Goal: Communication & Community: Answer question/provide support

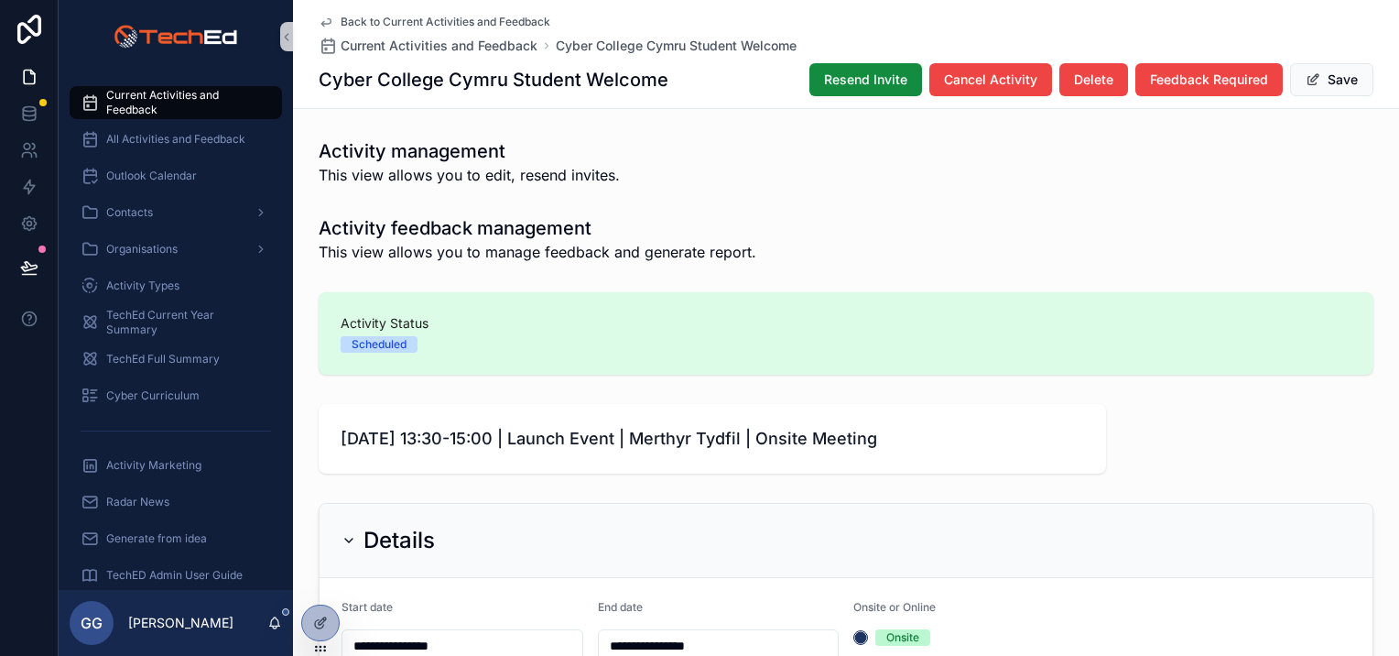
scroll to position [275, 0]
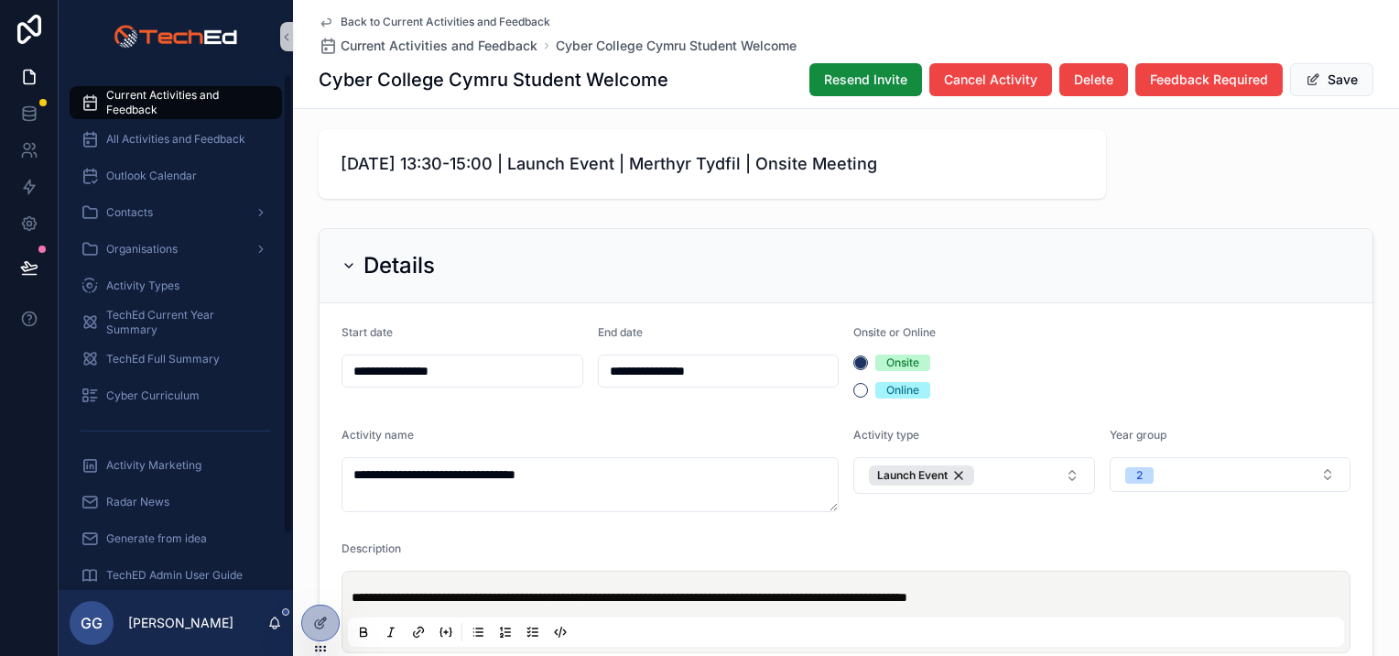
click at [190, 98] on span "Current Activities and Feedback" at bounding box center [184, 102] width 157 height 29
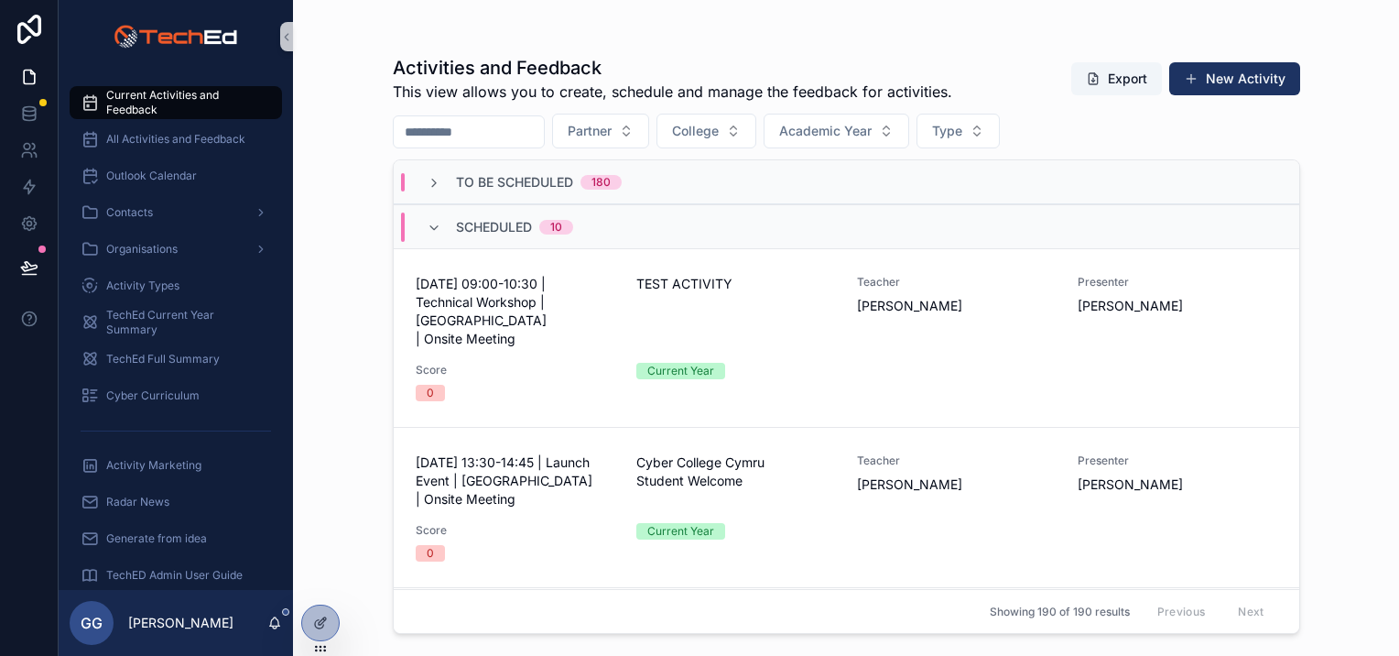
click at [443, 180] on div "To Be Scheduled 180" at bounding box center [524, 182] width 195 height 18
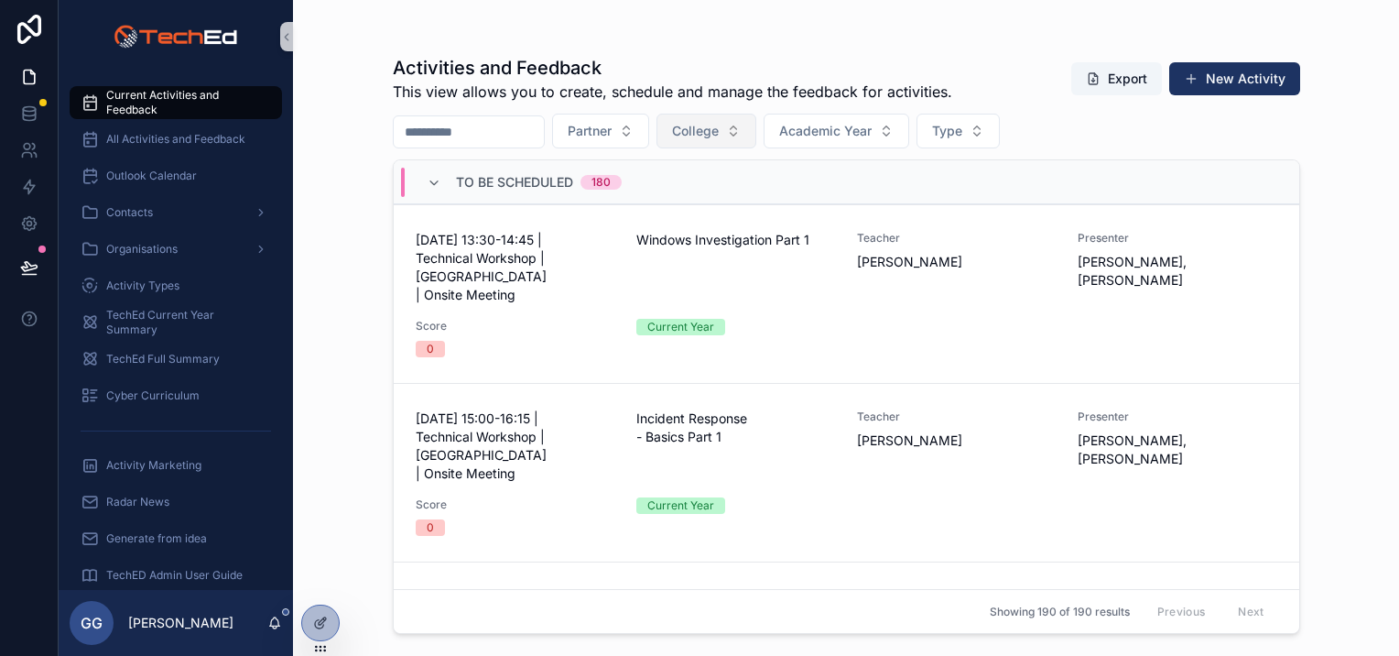
click at [756, 135] on button "College" at bounding box center [707, 131] width 100 height 35
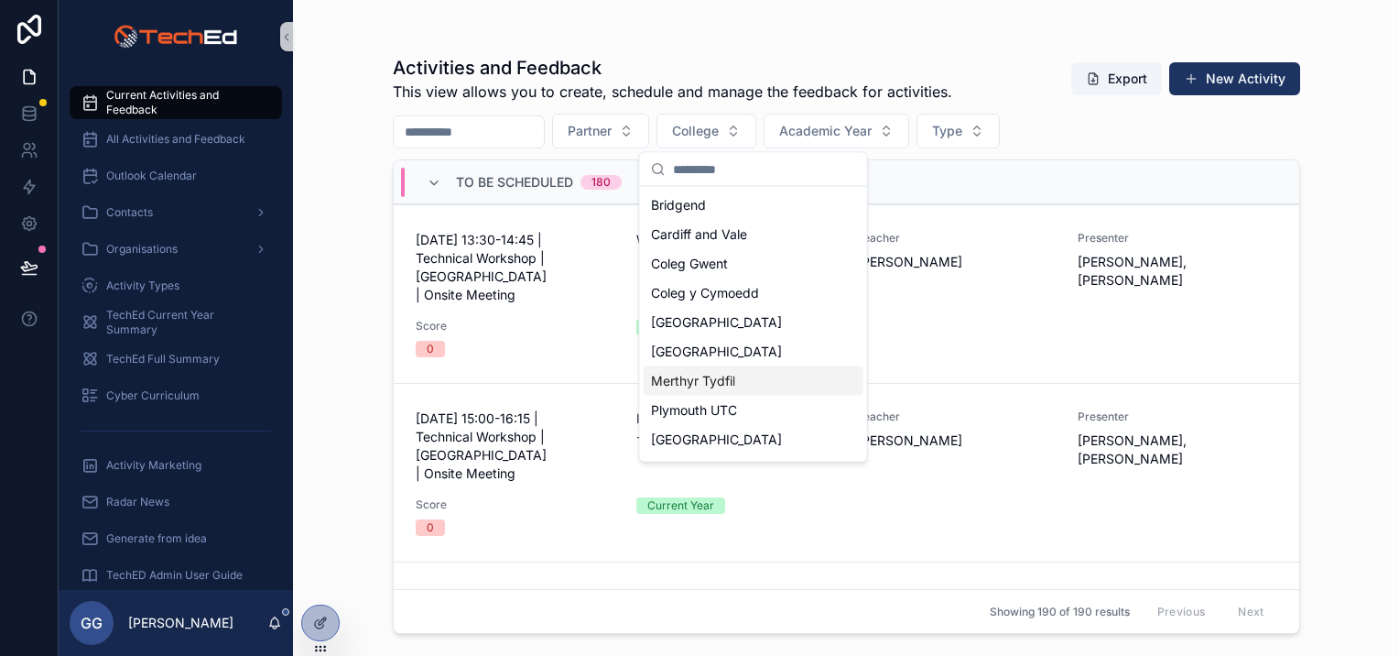
click at [763, 390] on div "Merthyr Tydfil" at bounding box center [754, 380] width 220 height 29
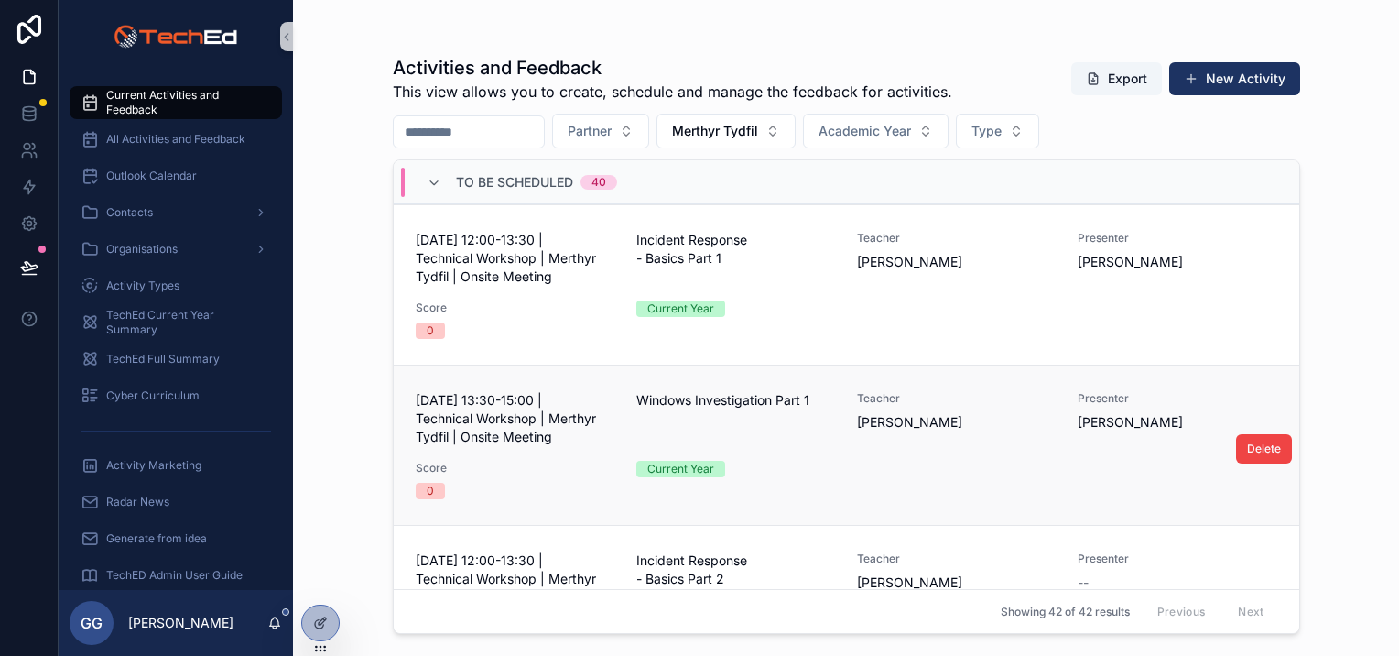
click at [886, 298] on div "24 September 2025 - 12:00-13:30 | Technical Workshop | Merthyr Tydfil | Onsite …" at bounding box center [847, 285] width 862 height 108
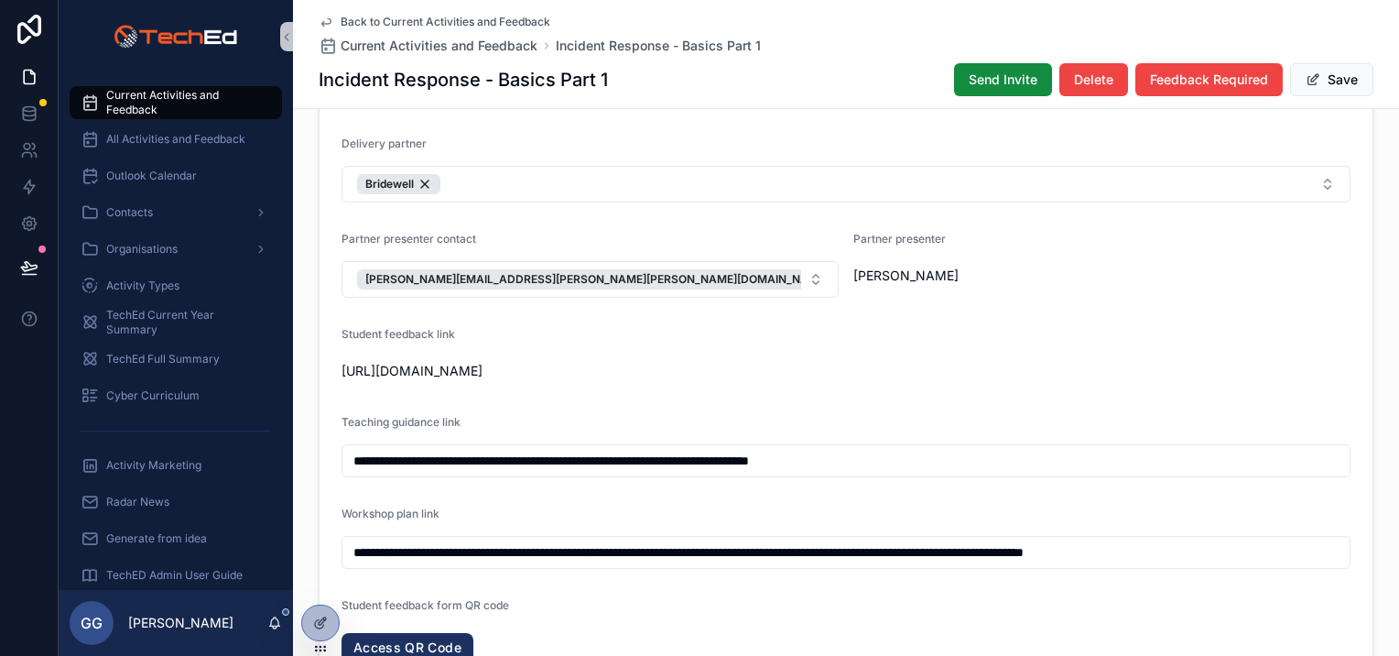
scroll to position [1439, 0]
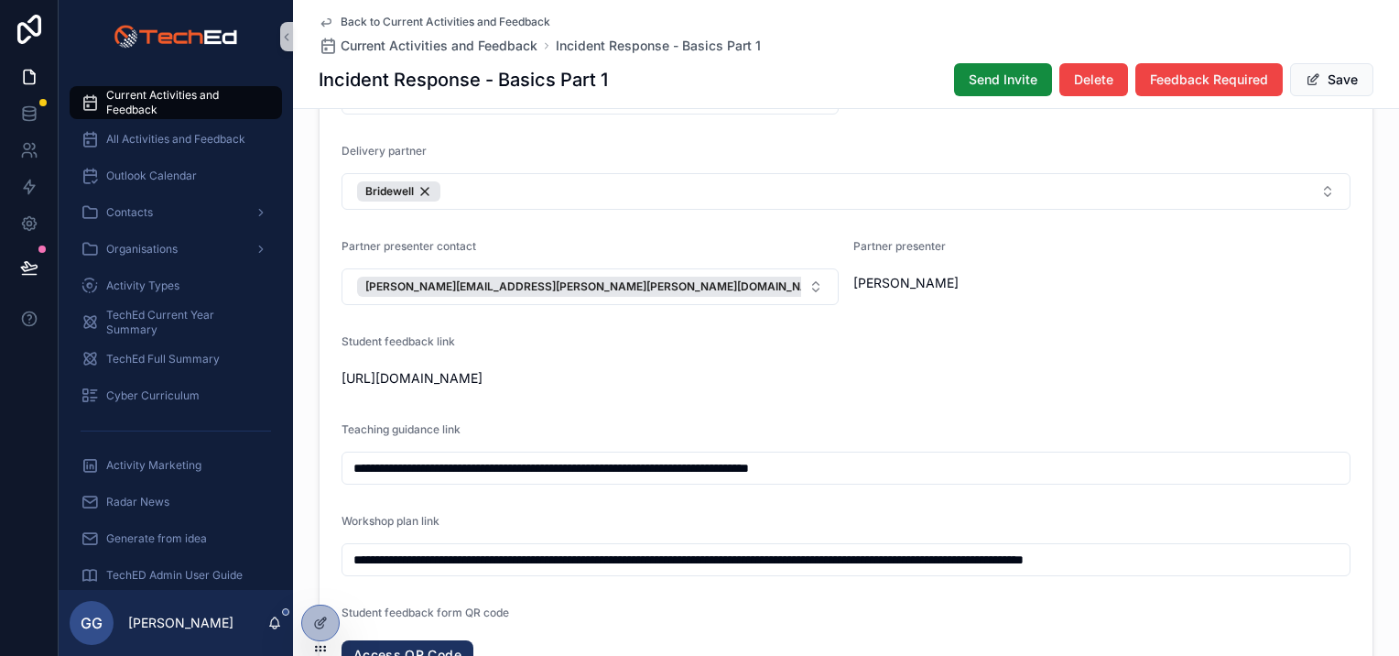
drag, startPoint x: 1270, startPoint y: 386, endPoint x: 298, endPoint y: 403, distance: 971.6
drag, startPoint x: 298, startPoint y: 403, endPoint x: 374, endPoint y: 394, distance: 75.6
copy span "https://airtable.com/shr4eyxliVEq2Ndqk?prefill_Activity-name=reciWqkkML9gmuXSK&…"
click at [969, 481] on input "**********" at bounding box center [845, 468] width 1007 height 26
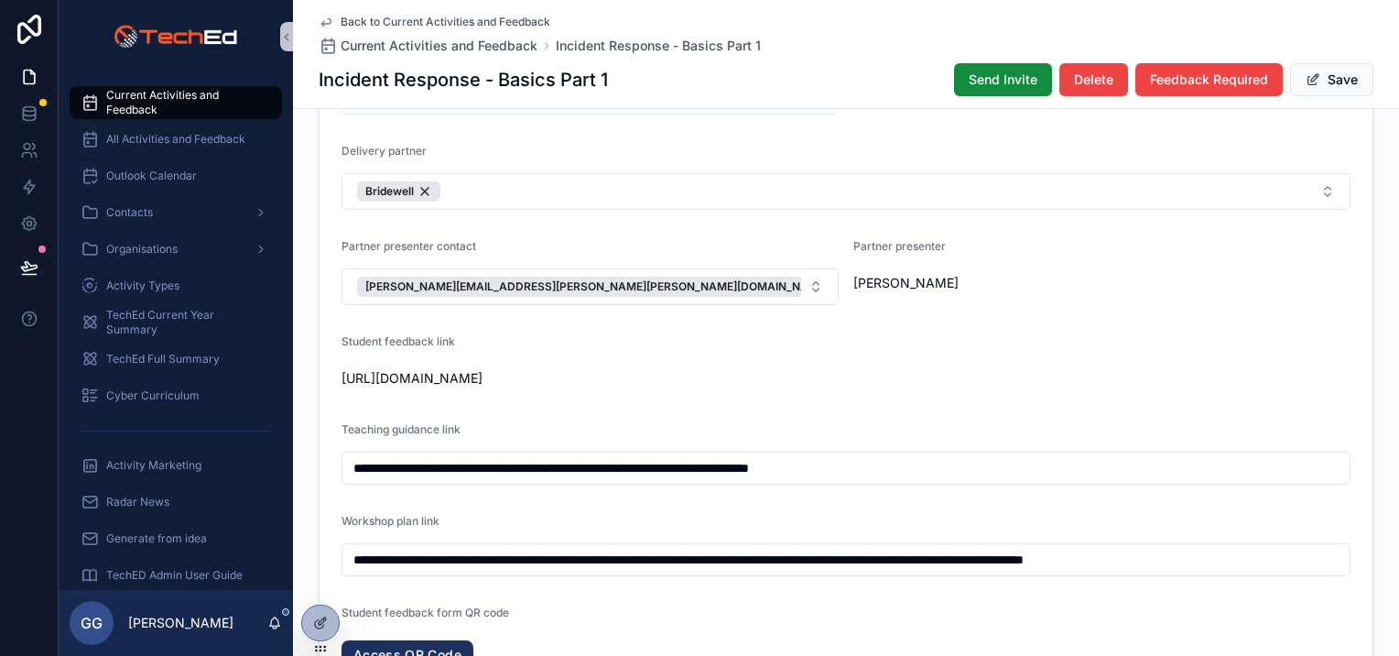
drag, startPoint x: 975, startPoint y: 486, endPoint x: 326, endPoint y: 470, distance: 649.4
click at [808, 572] on input "**********" at bounding box center [845, 560] width 1007 height 26
click at [458, 42] on span "Current Activities and Feedback" at bounding box center [439, 46] width 197 height 18
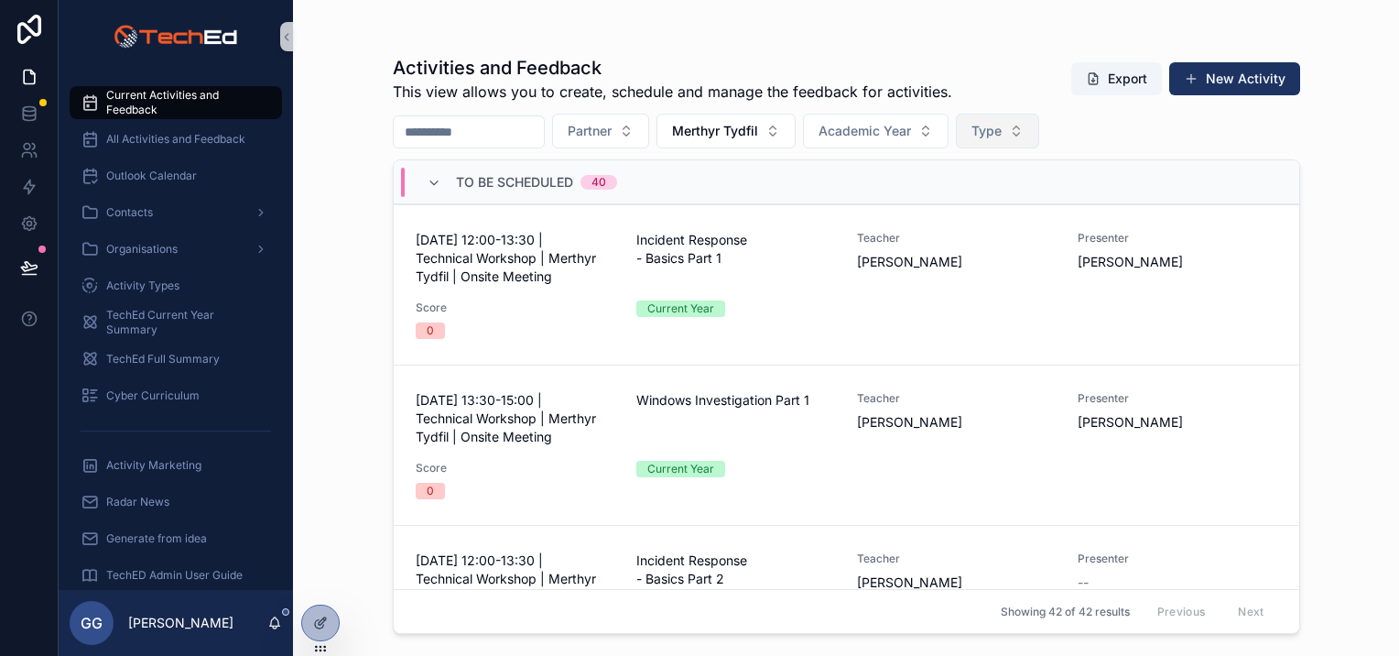
click at [1002, 131] on span "Type" at bounding box center [986, 131] width 30 height 18
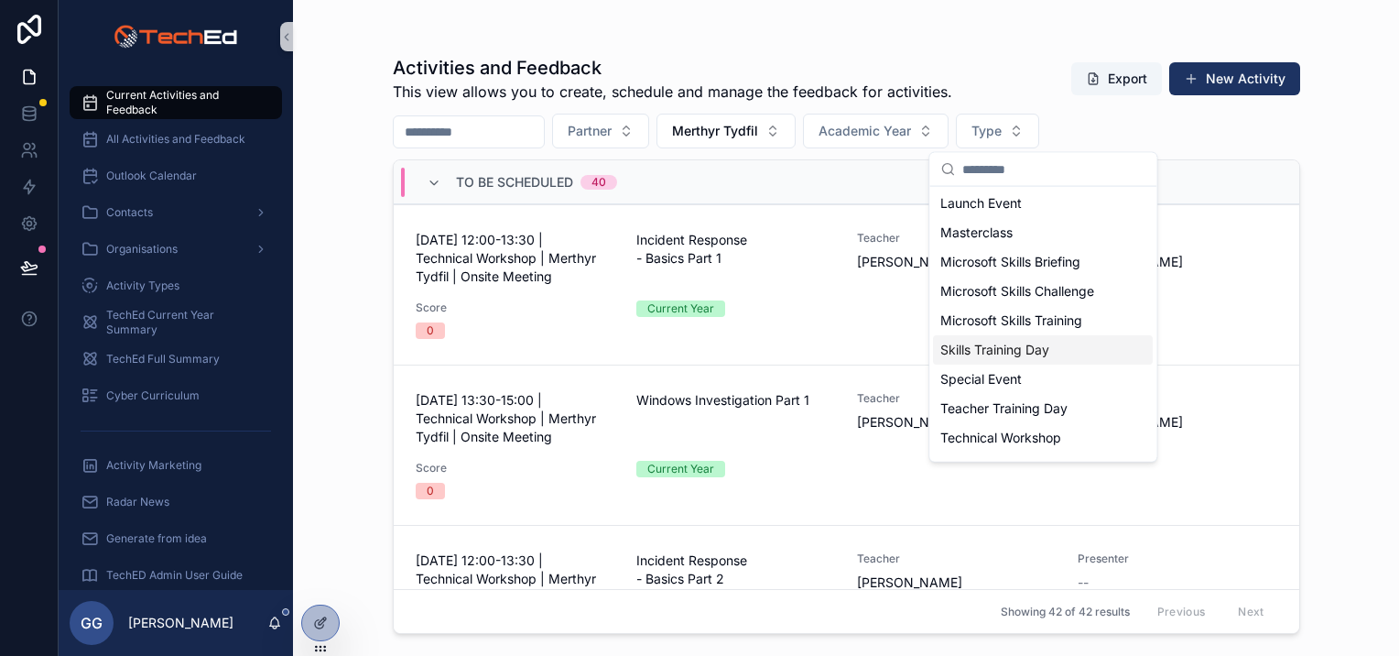
scroll to position [143, 0]
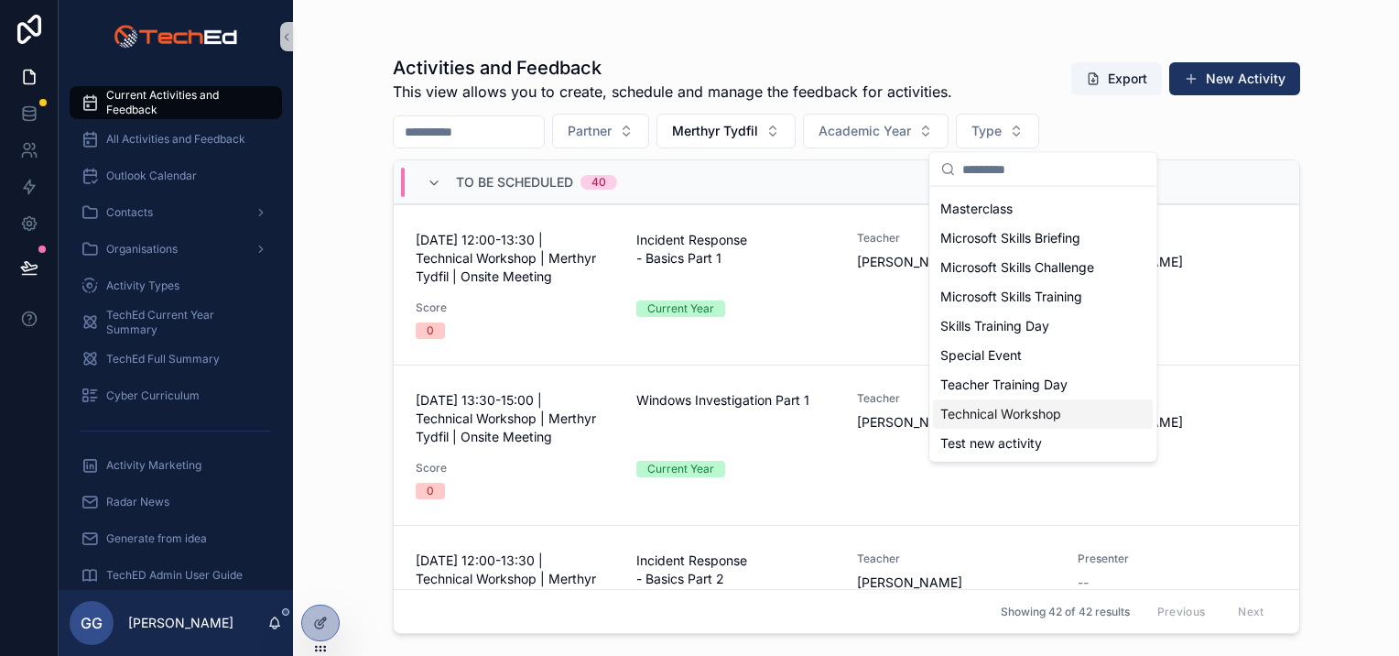
click at [1020, 413] on span "Technical Workshop" at bounding box center [1000, 414] width 121 height 18
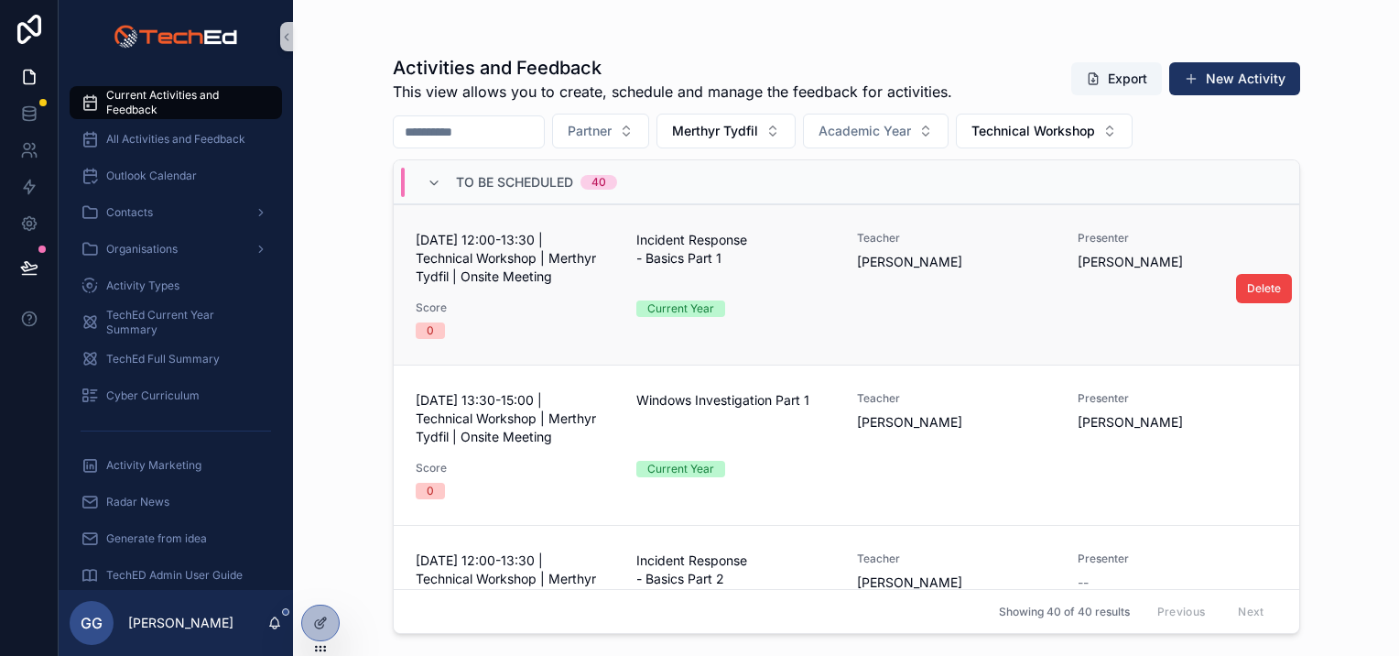
click at [796, 312] on div "Current Year" at bounding box center [735, 308] width 199 height 16
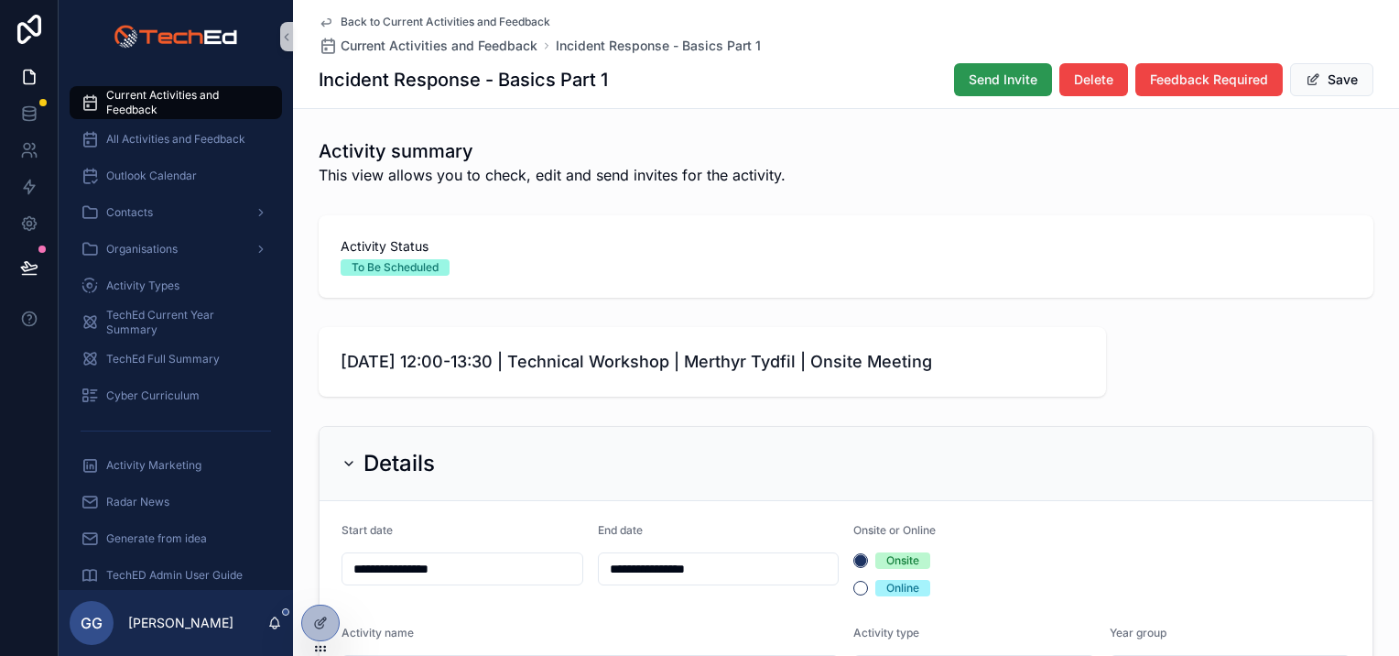
click at [988, 87] on span "Send Invite" at bounding box center [1003, 80] width 69 height 18
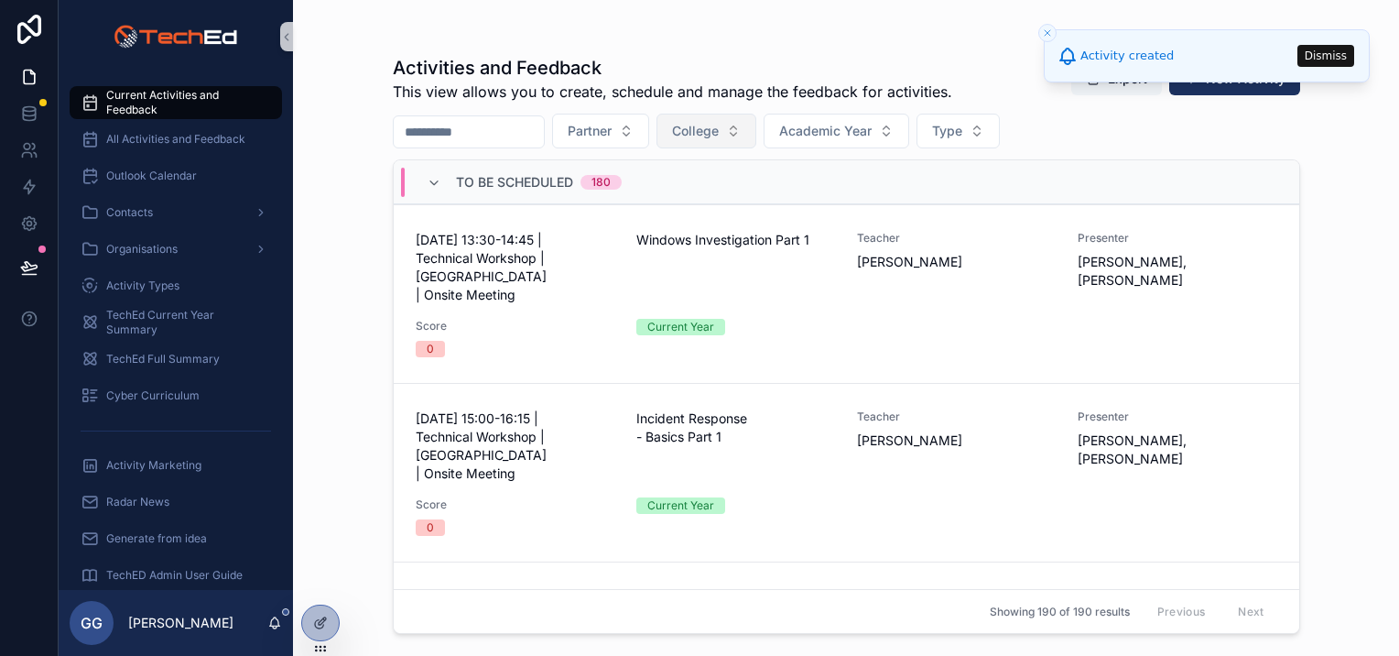
click at [749, 141] on button "College" at bounding box center [707, 131] width 100 height 35
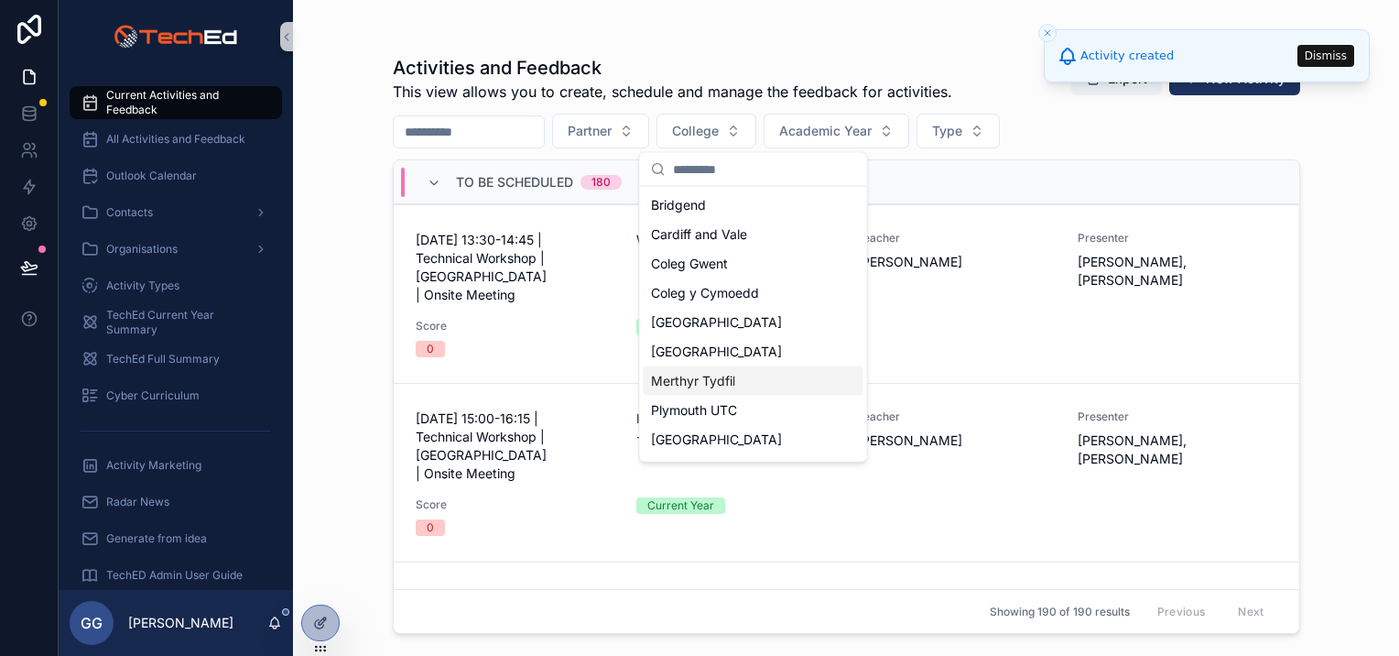
click at [706, 385] on span "Merthyr Tydfil" at bounding box center [693, 381] width 84 height 18
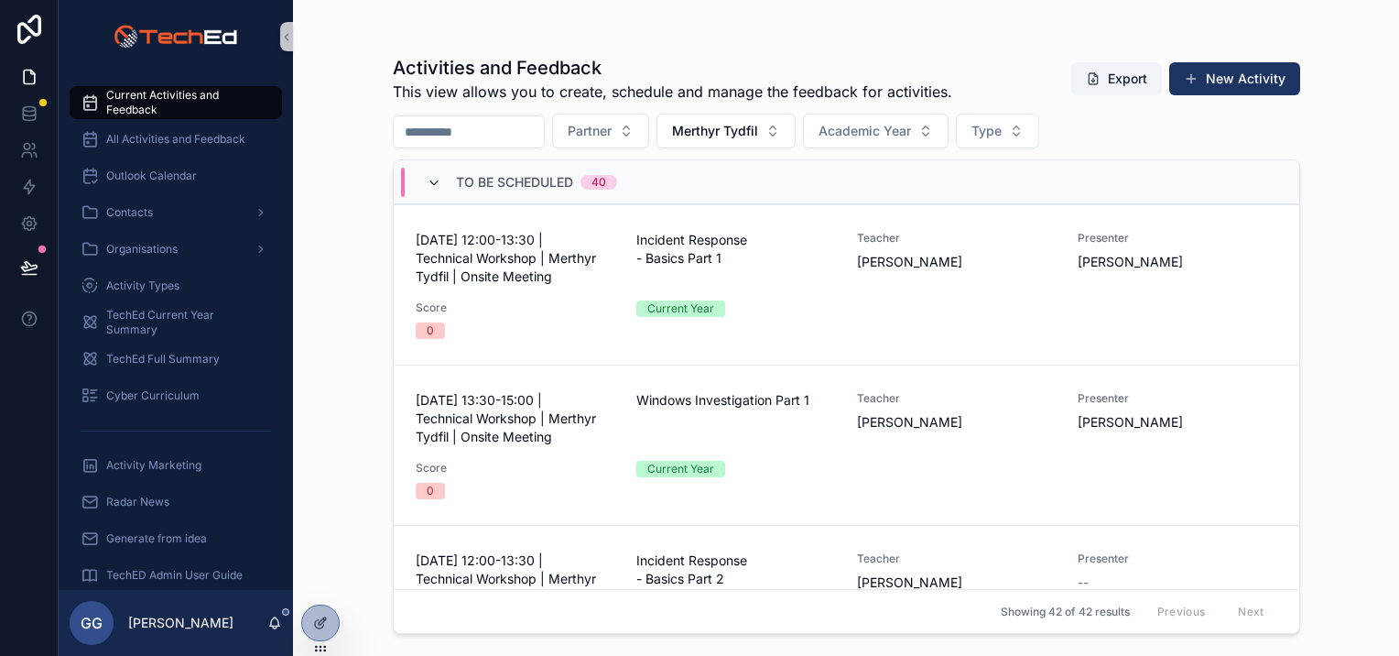
click at [432, 183] on icon "scrollable content" at bounding box center [434, 183] width 15 height 15
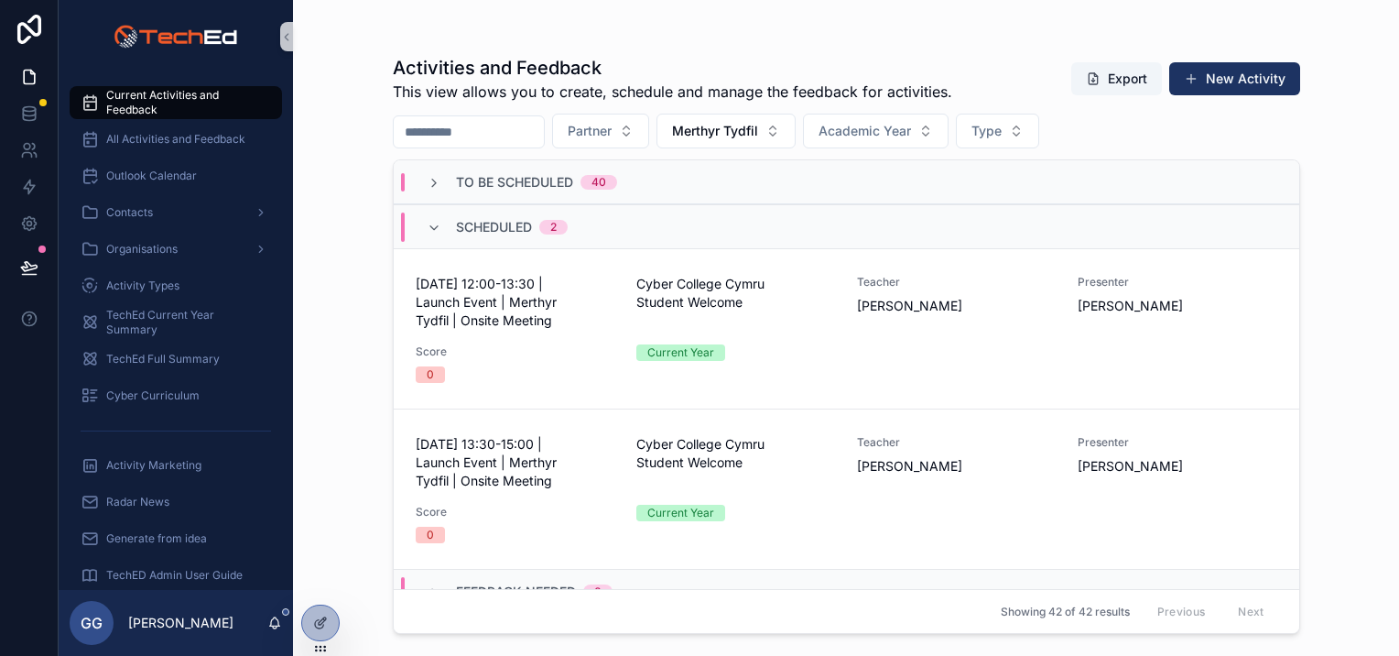
click at [439, 190] on div "To Be Scheduled 40" at bounding box center [847, 182] width 906 height 44
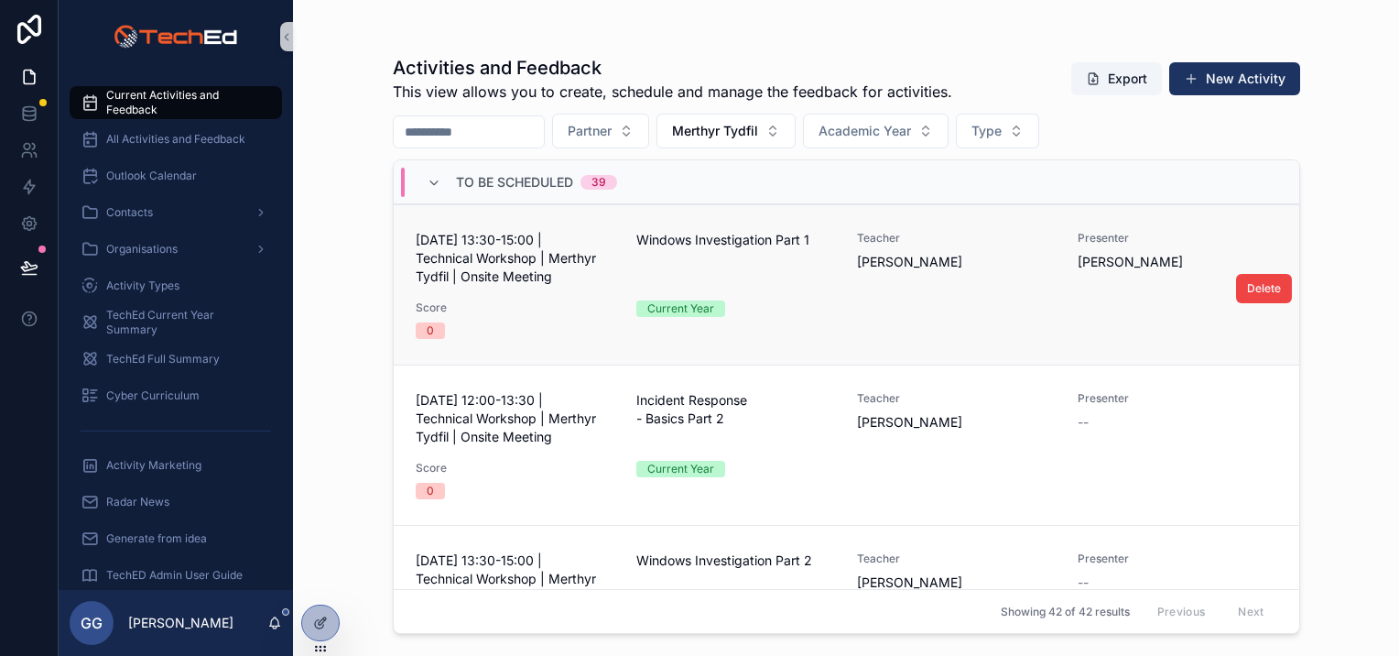
click at [882, 314] on div "[DATE] 13:30-15:00 | Technical Workshop | Merthyr Tydfil | Onsite Meeting Windo…" at bounding box center [847, 285] width 862 height 108
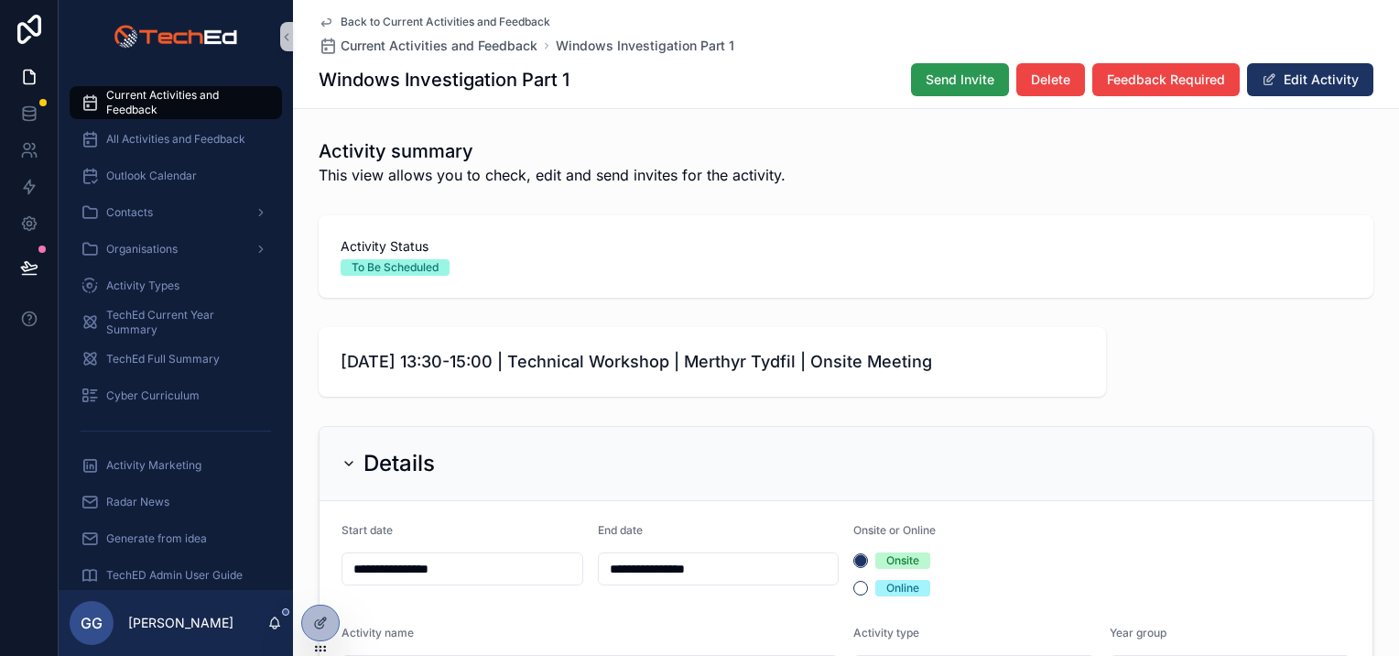
click at [938, 81] on span "Send Invite" at bounding box center [960, 80] width 69 height 18
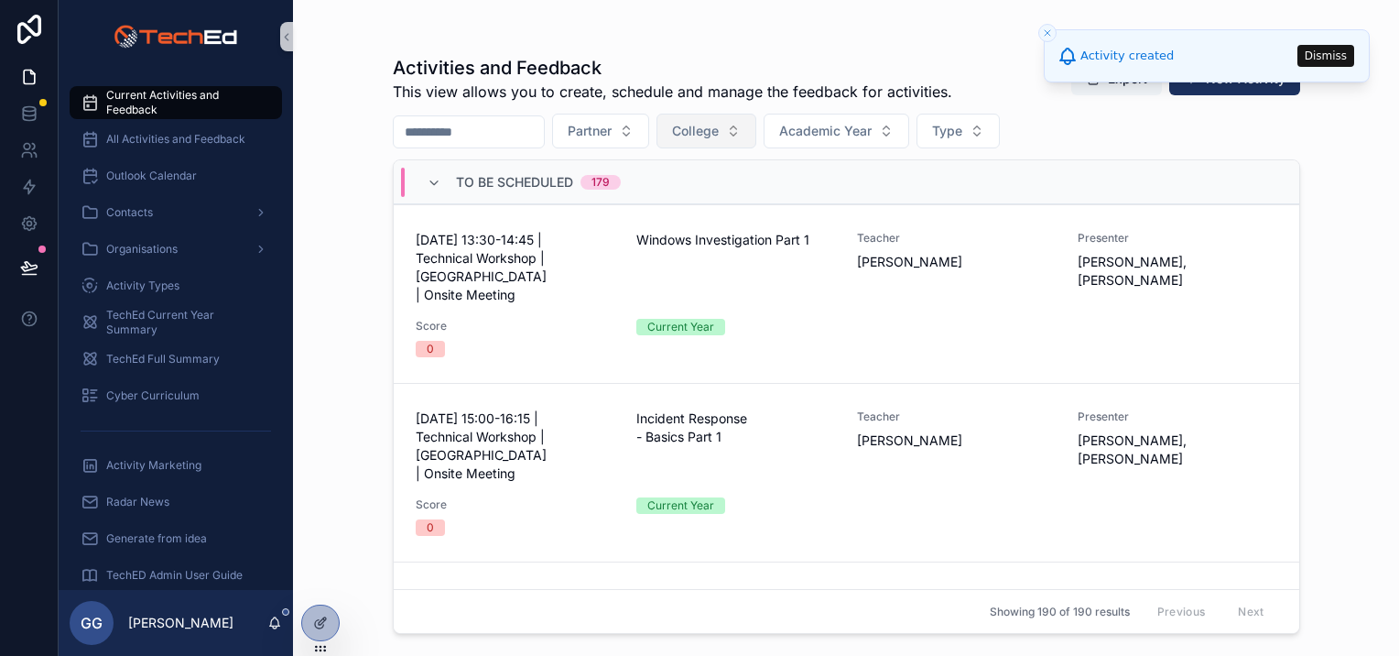
click at [719, 128] on span "College" at bounding box center [695, 131] width 47 height 18
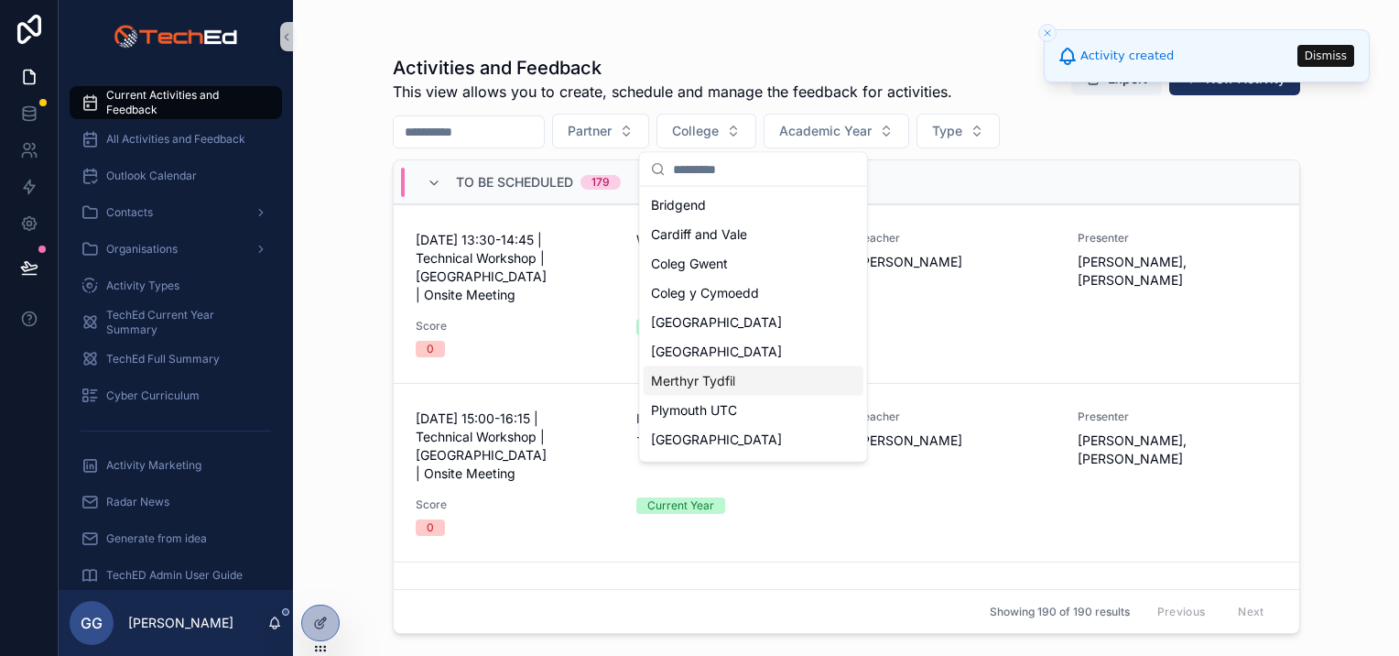
click at [729, 374] on span "Merthyr Tydfil" at bounding box center [693, 381] width 84 height 18
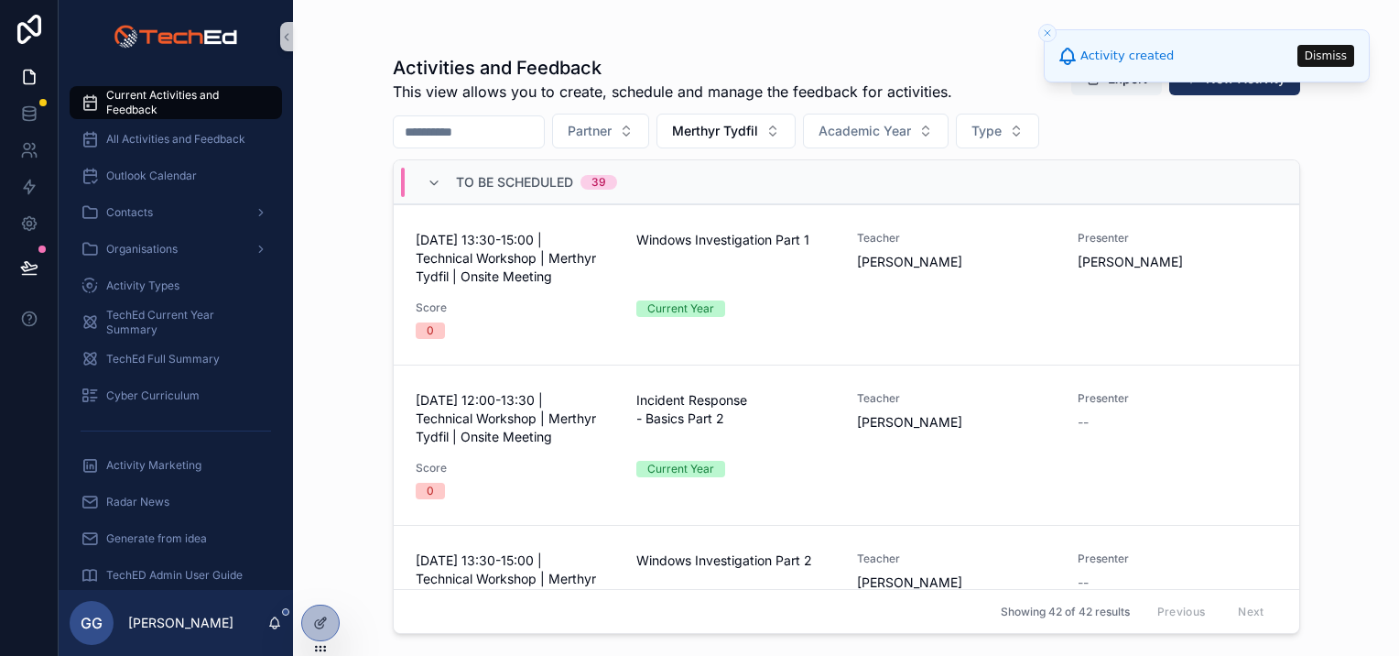
click at [341, 206] on div "Activities and Feedback This view allows you to create, schedule and manage the…" at bounding box center [846, 328] width 1106 height 656
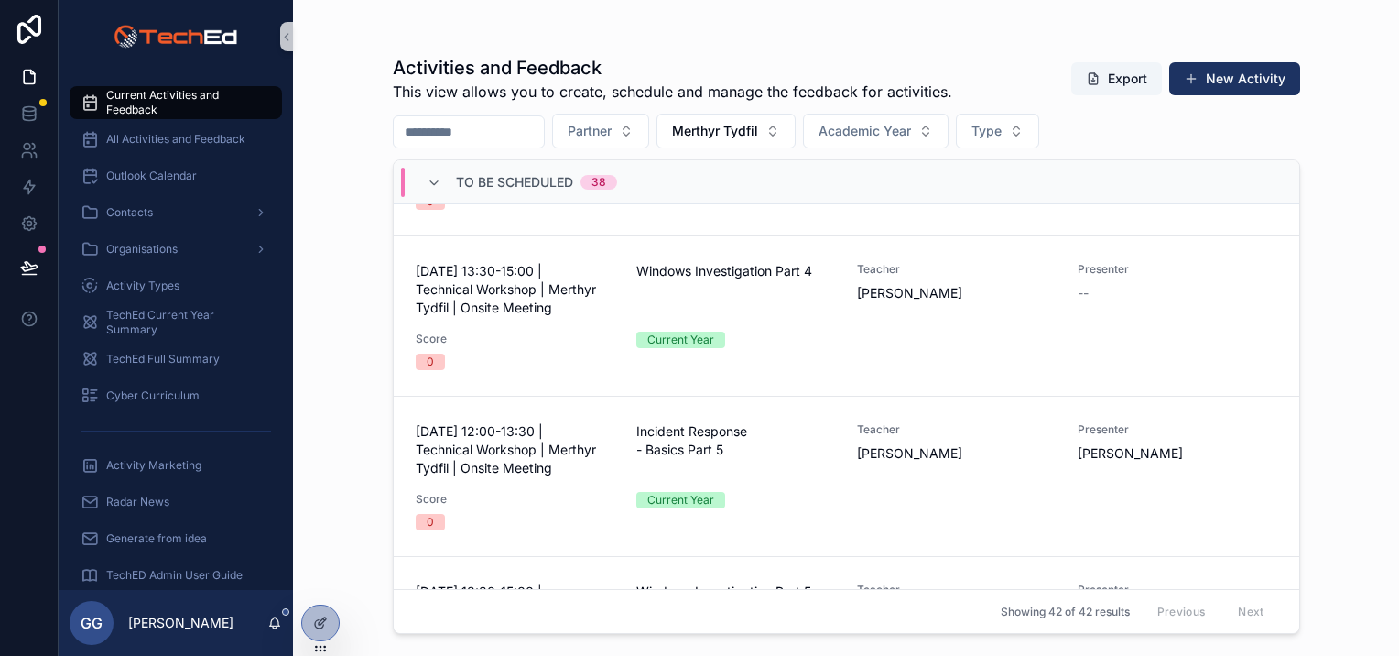
scroll to position [916, 0]
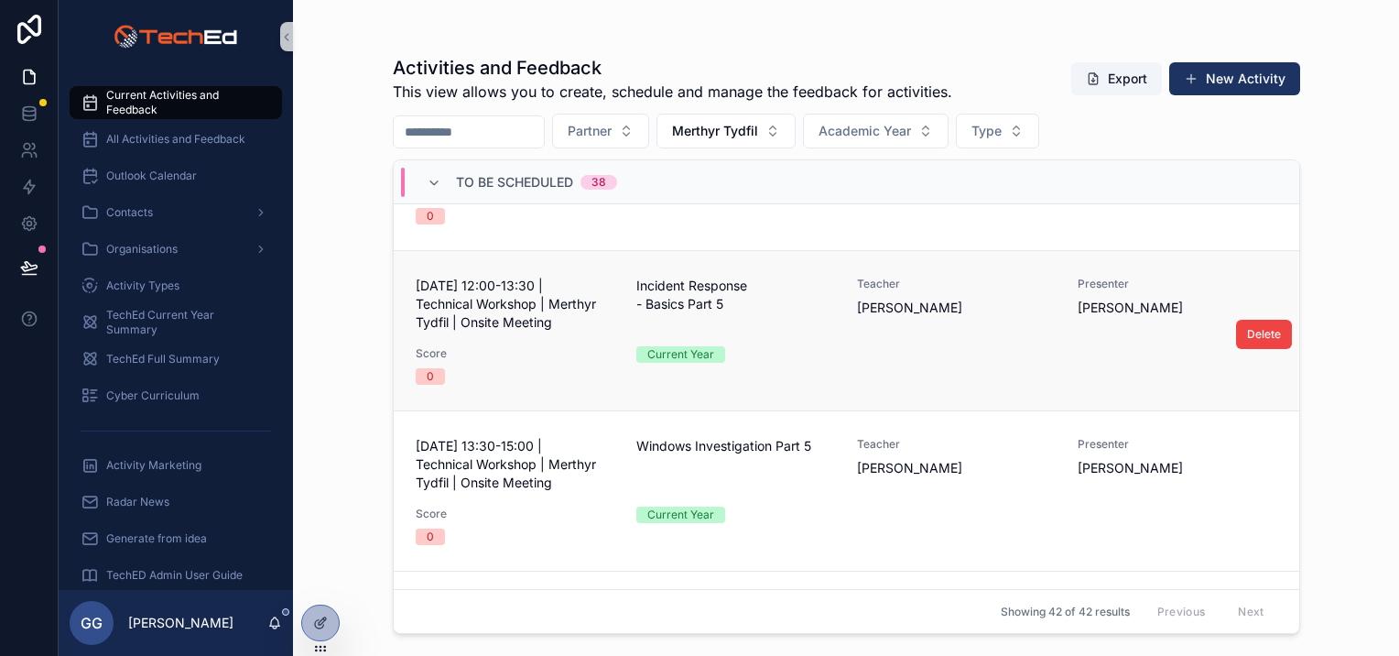
click at [826, 340] on div "[DATE] 12:00-13:30 | Technical Workshop | Merthyr Tydfil | Onsite Meeting Incid…" at bounding box center [847, 331] width 862 height 108
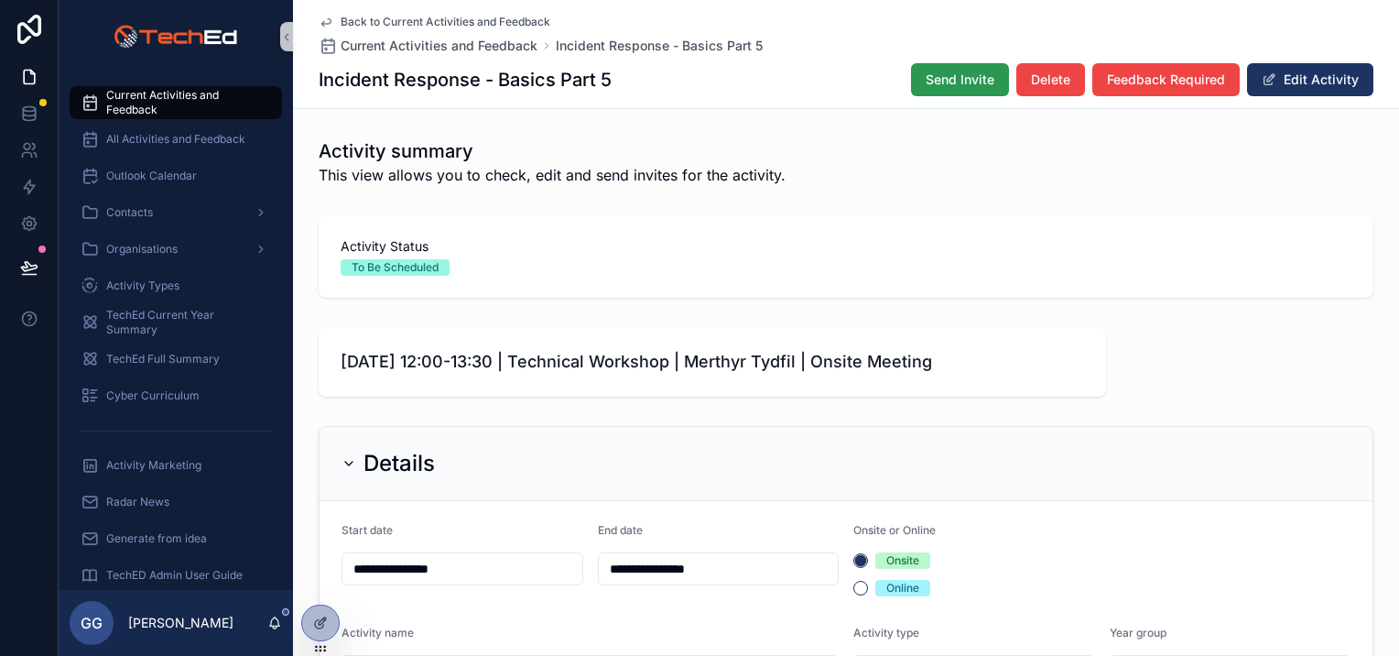
click at [940, 81] on span "Send Invite" at bounding box center [960, 80] width 69 height 18
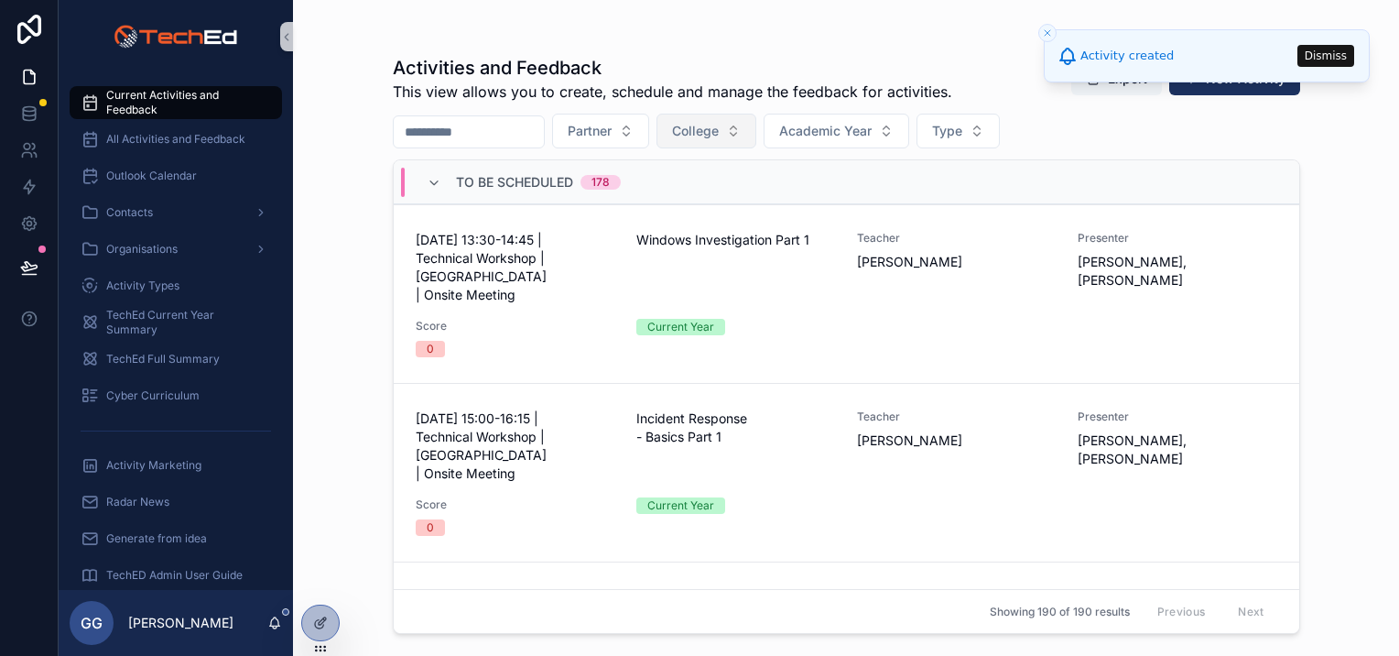
click at [719, 129] on span "College" at bounding box center [695, 131] width 47 height 18
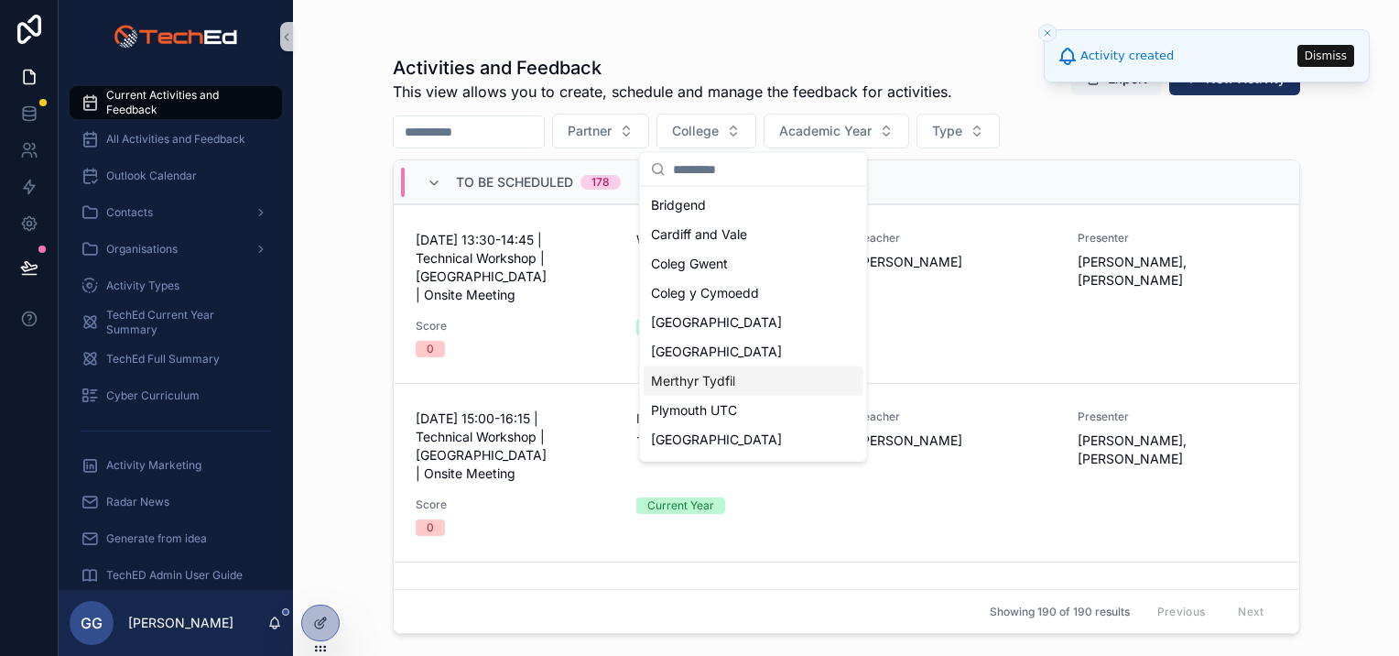
click at [744, 374] on div "Merthyr Tydfil" at bounding box center [754, 380] width 220 height 29
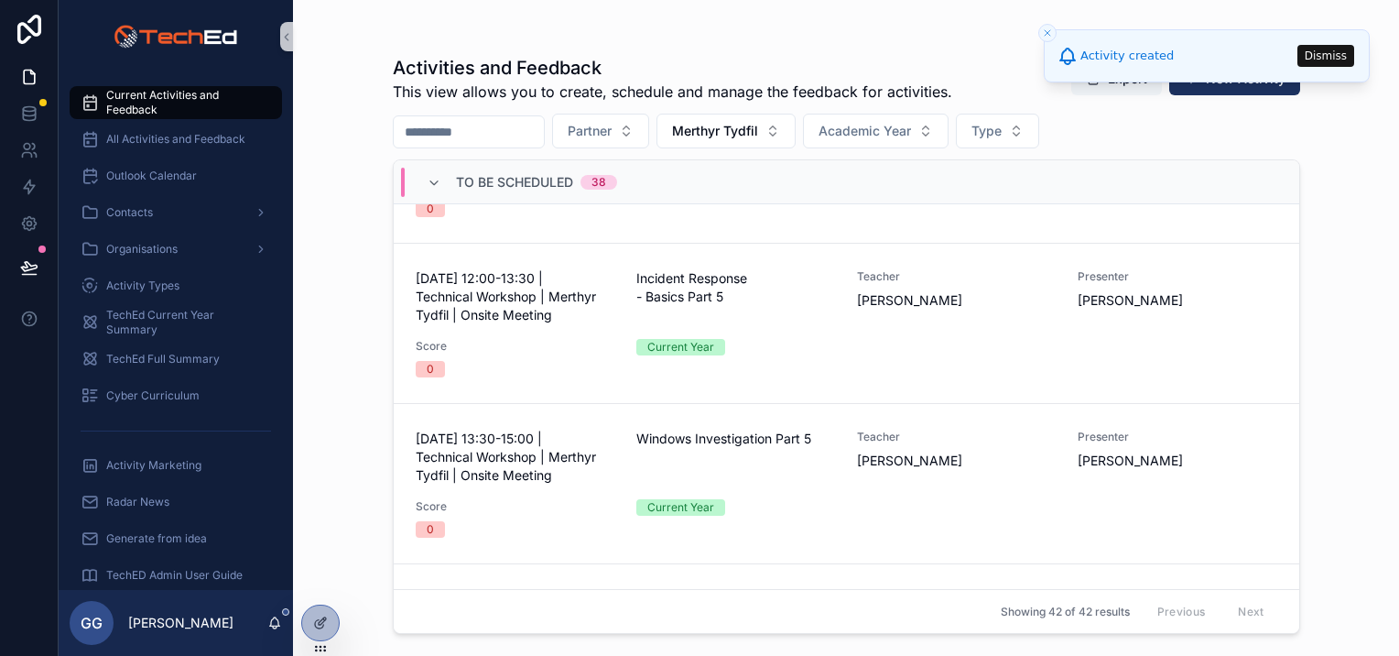
scroll to position [916, 0]
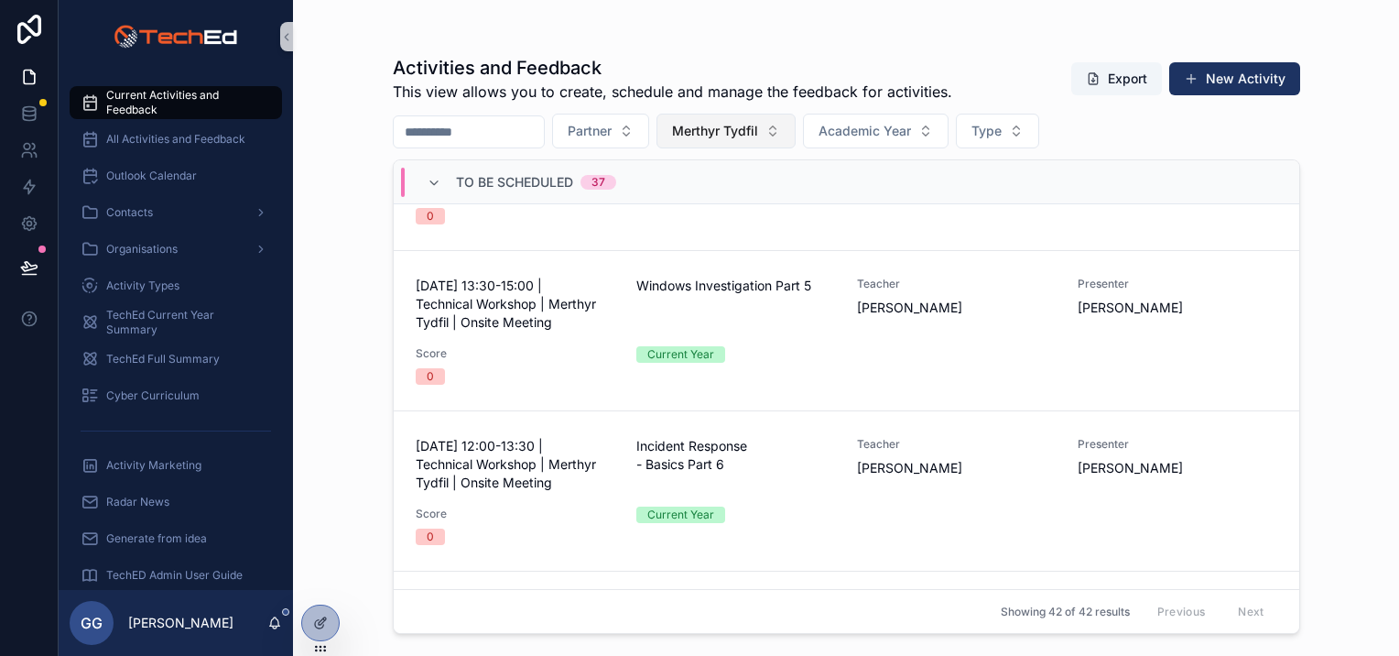
click at [758, 128] on span "Merthyr Tydfil" at bounding box center [715, 131] width 86 height 18
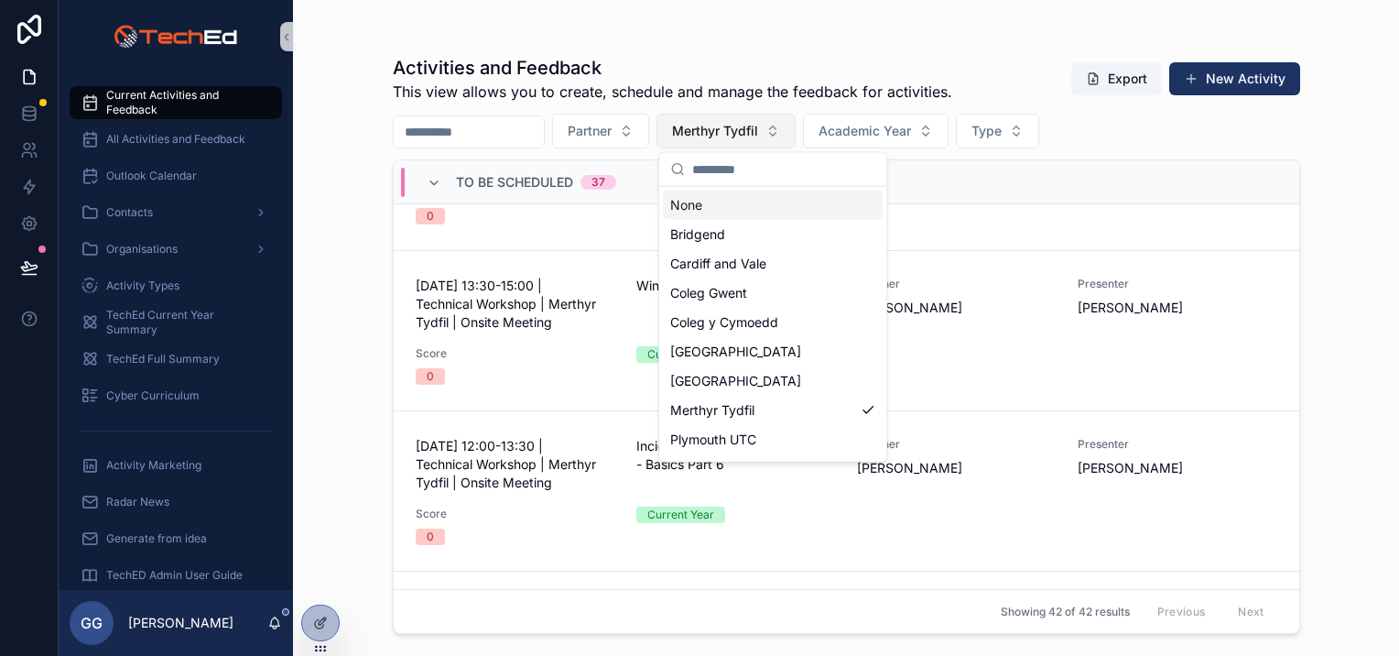
click at [758, 128] on span "Merthyr Tydfil" at bounding box center [715, 131] width 86 height 18
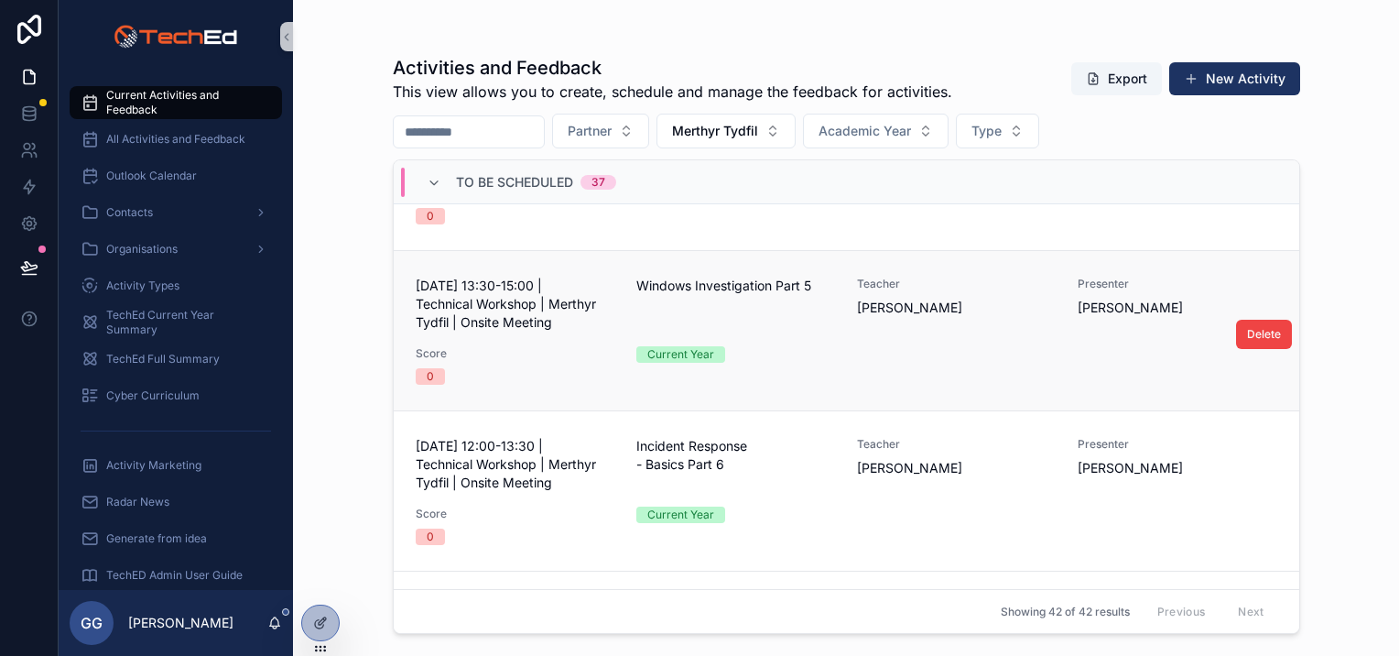
click at [899, 372] on div "[DATE] 13:30-15:00 | Technical Workshop | Merthyr Tydfil | Onsite Meeting Windo…" at bounding box center [847, 331] width 862 height 108
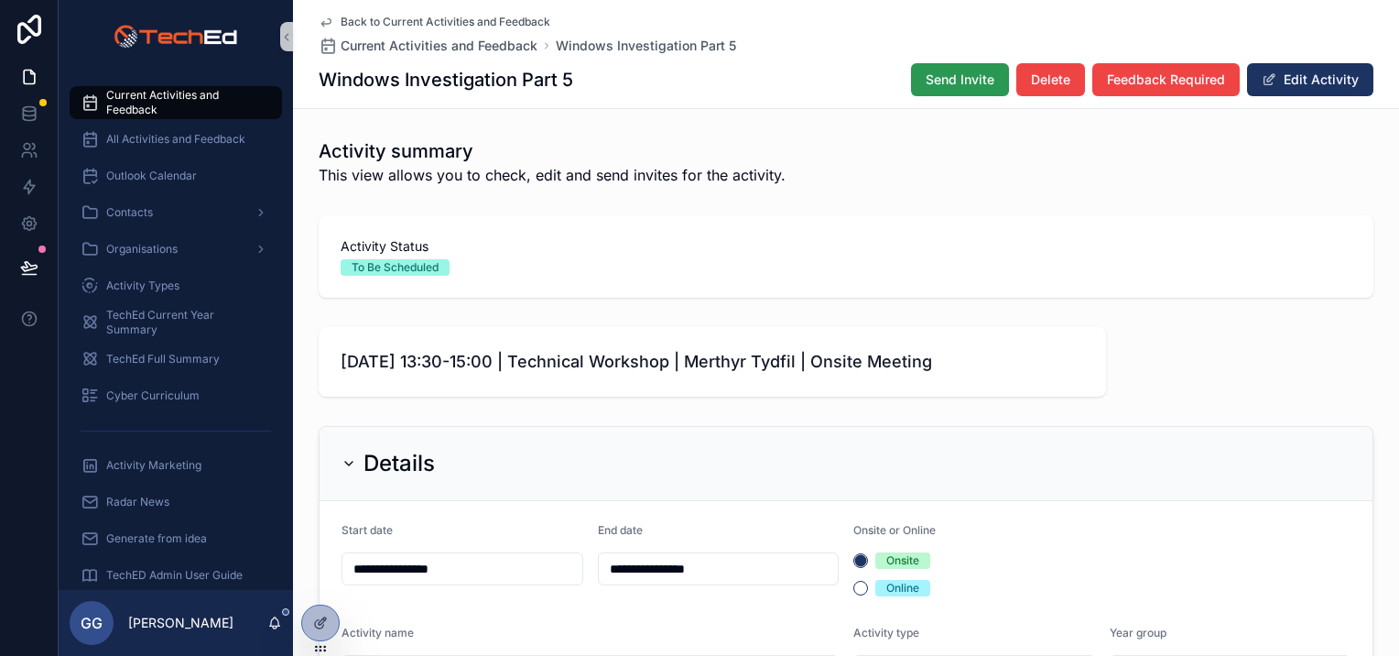
click at [949, 83] on span "Send Invite" at bounding box center [960, 80] width 69 height 18
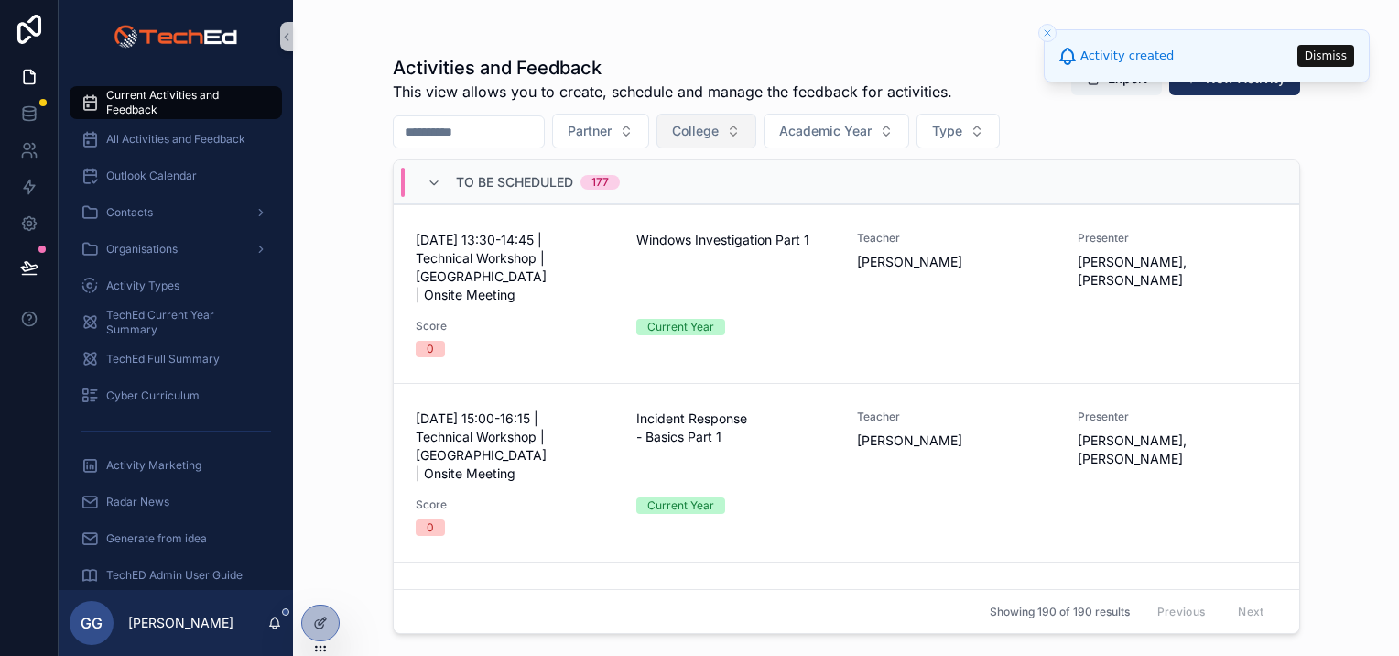
click at [719, 132] on span "College" at bounding box center [695, 131] width 47 height 18
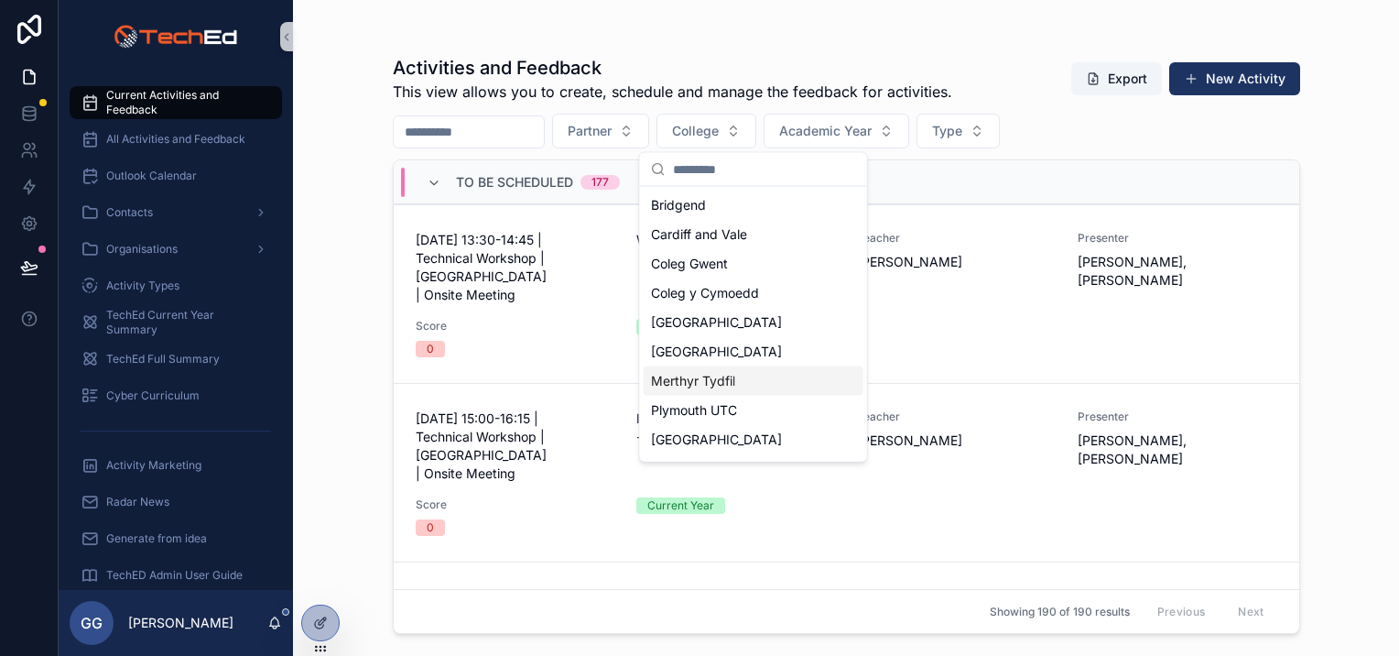
click at [713, 381] on span "Merthyr Tydfil" at bounding box center [693, 381] width 84 height 18
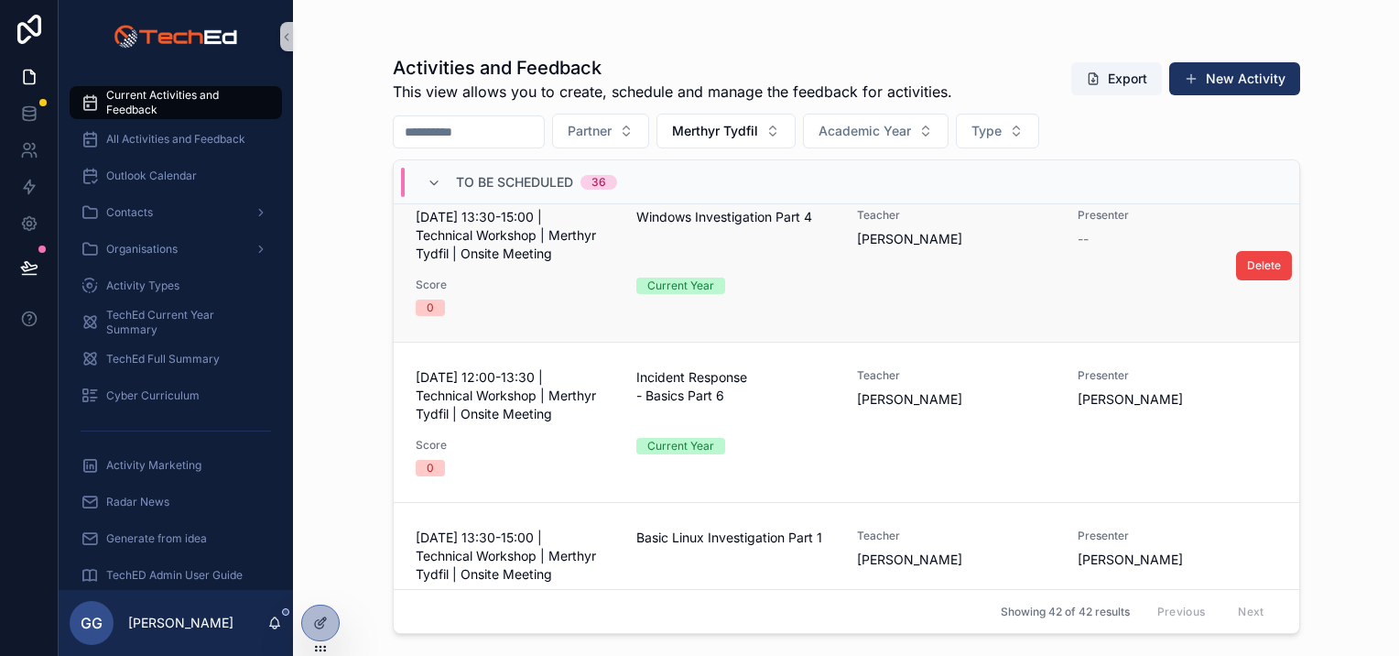
scroll to position [916, 0]
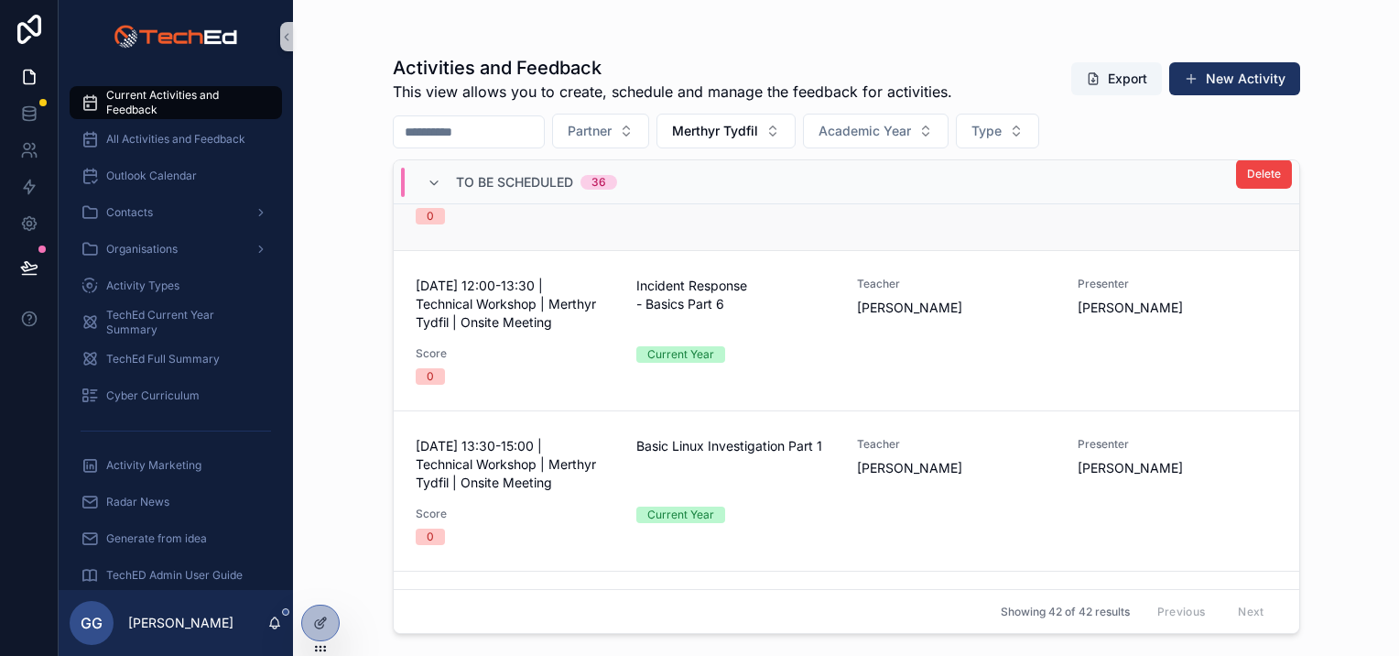
click at [835, 328] on div "[DATE] 12:00-13:30 | Technical Workshop | Merthyr Tydfil | Onsite Meeting Incid…" at bounding box center [847, 331] width 862 height 108
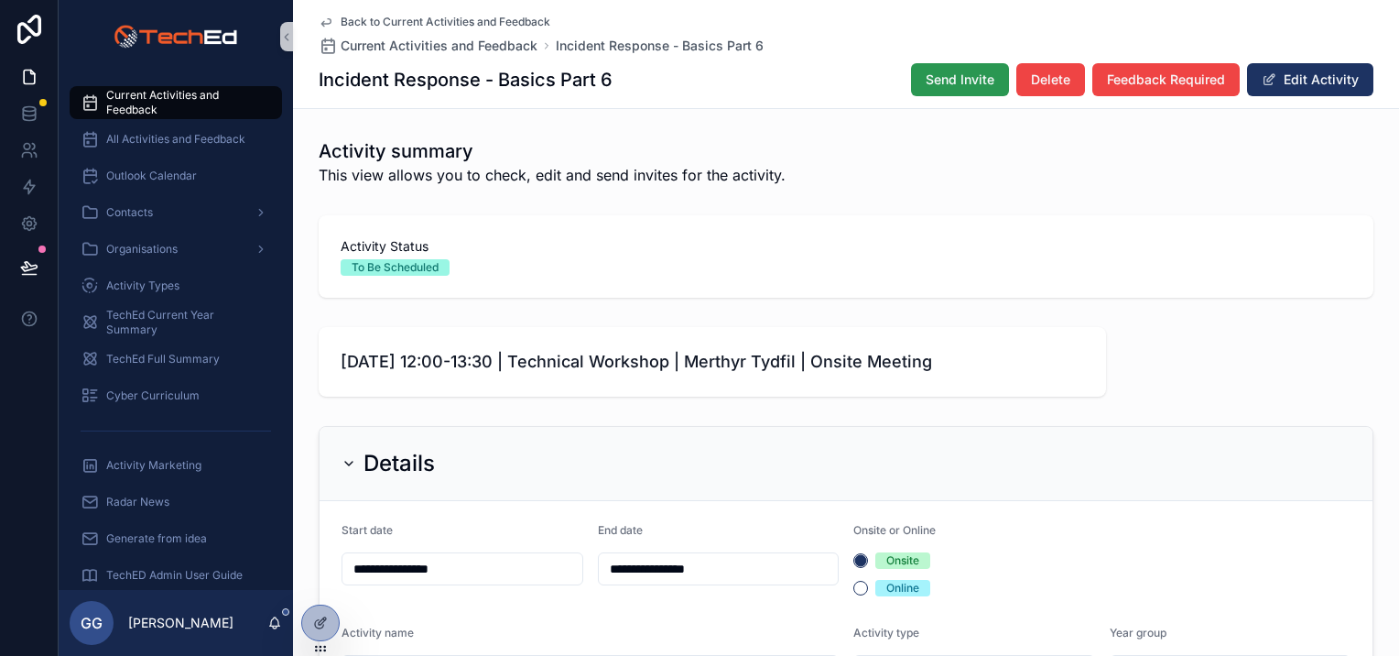
click at [963, 82] on span "Send Invite" at bounding box center [960, 80] width 69 height 18
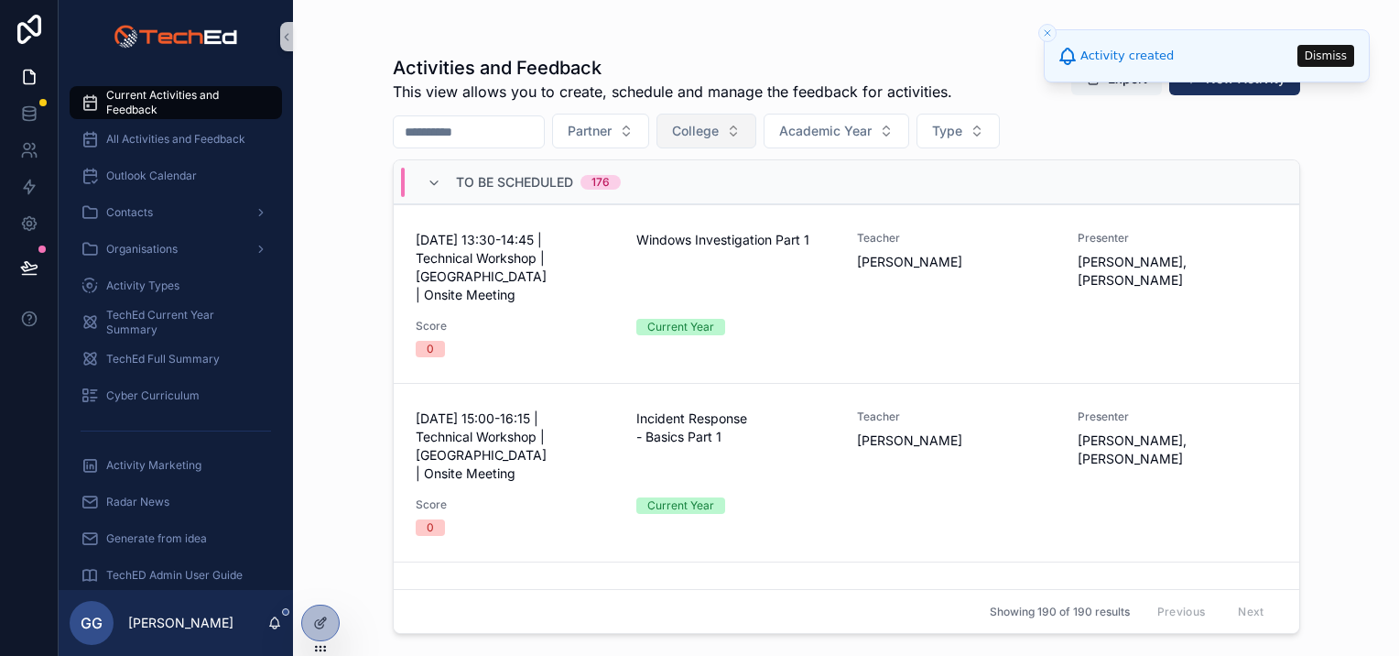
click at [719, 126] on span "College" at bounding box center [695, 131] width 47 height 18
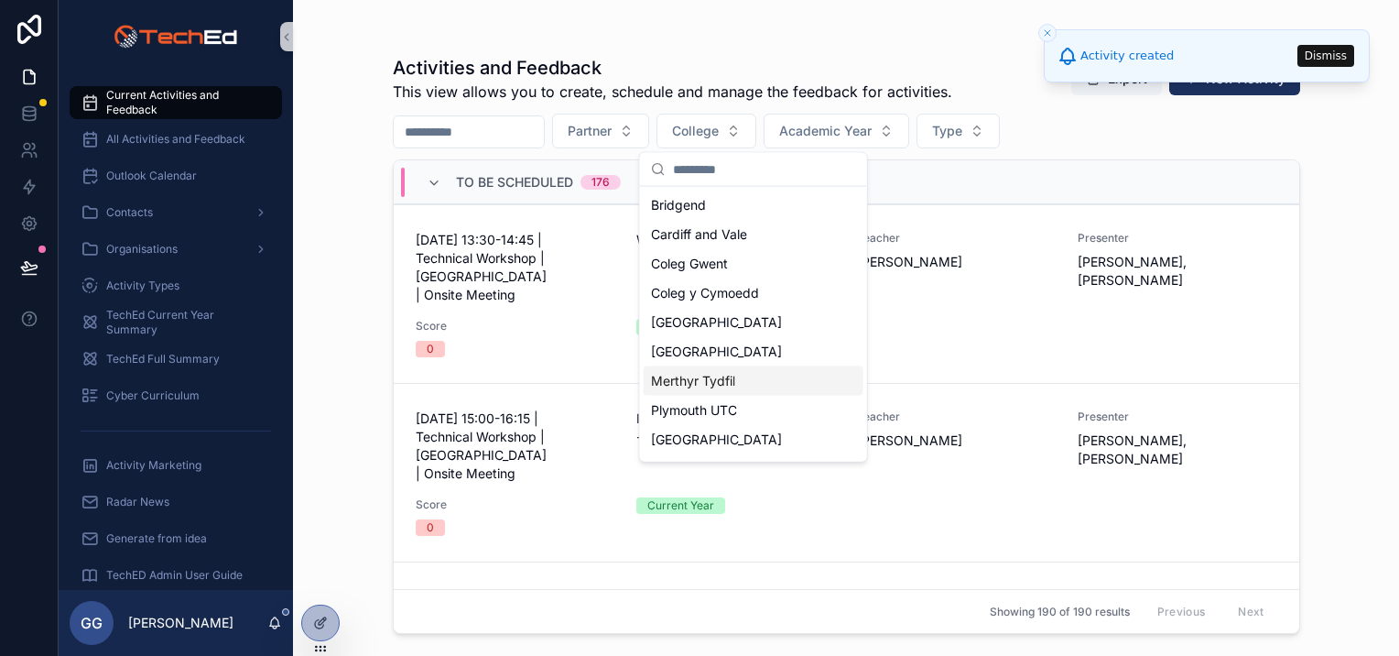
click at [724, 386] on span "Merthyr Tydfil" at bounding box center [693, 381] width 84 height 18
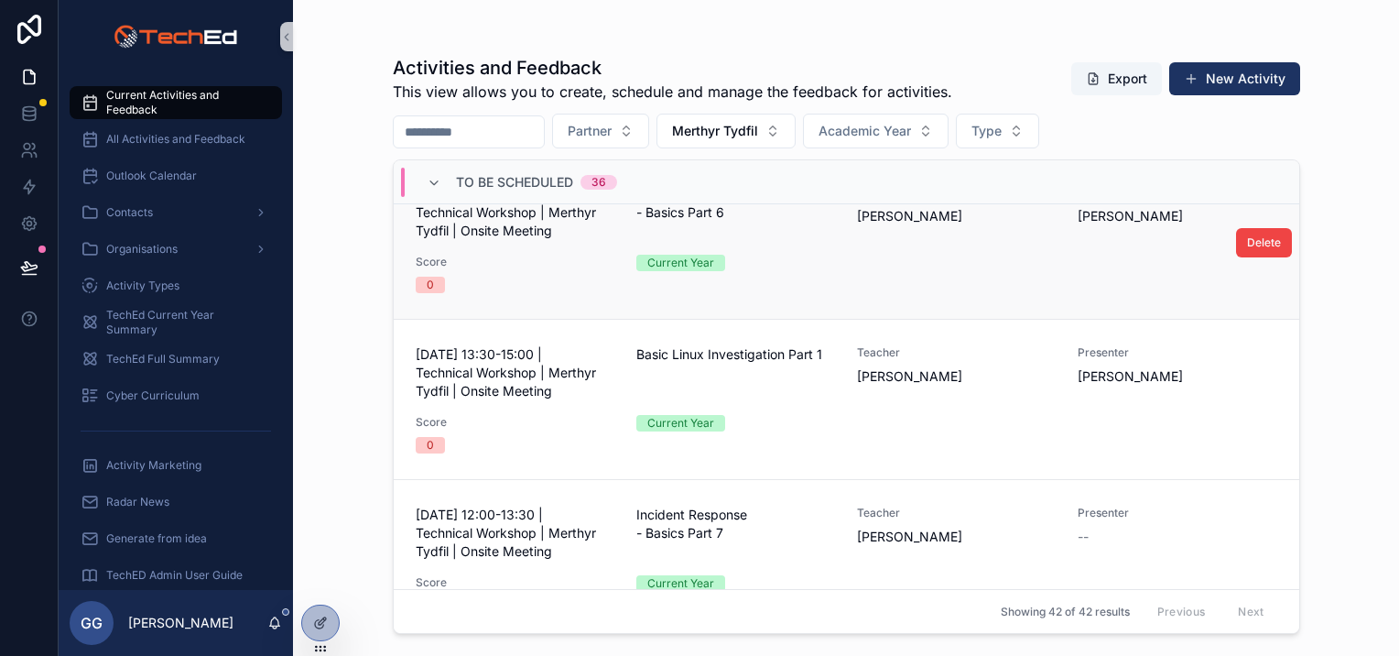
scroll to position [916, 0]
